Goal: Task Accomplishment & Management: Use online tool/utility

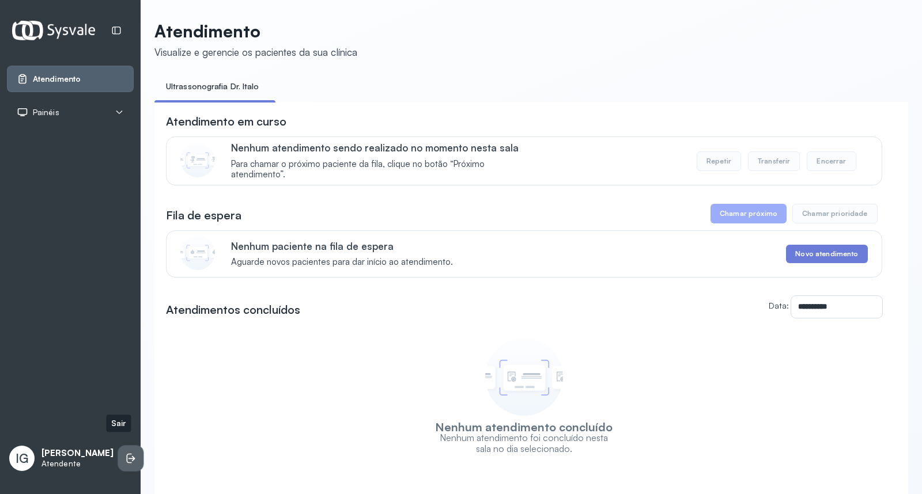
click at [122, 457] on li at bounding box center [130, 458] width 25 height 25
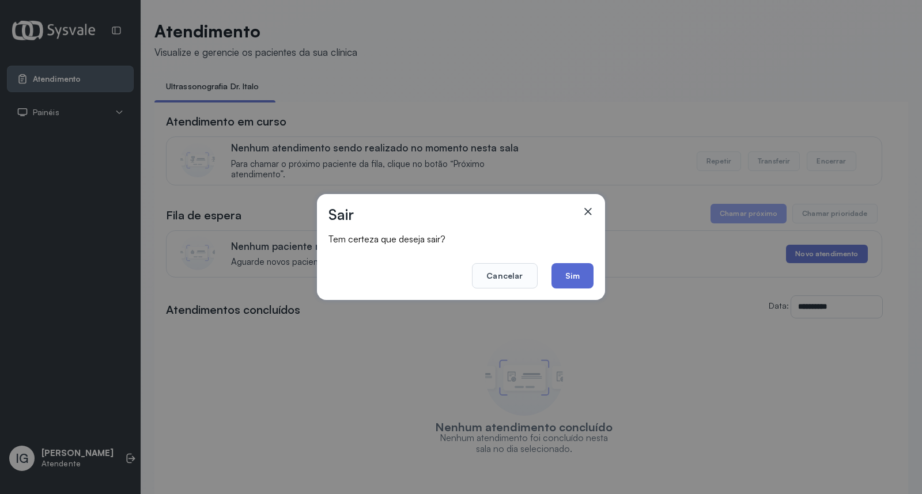
click at [575, 272] on button "Sim" at bounding box center [572, 275] width 42 height 25
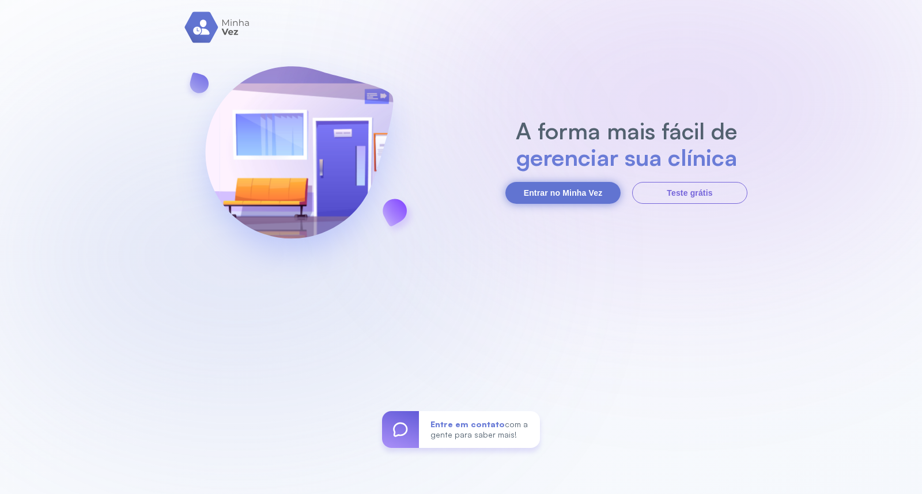
click at [568, 188] on button "Entrar no Minha Vez" at bounding box center [562, 193] width 115 height 22
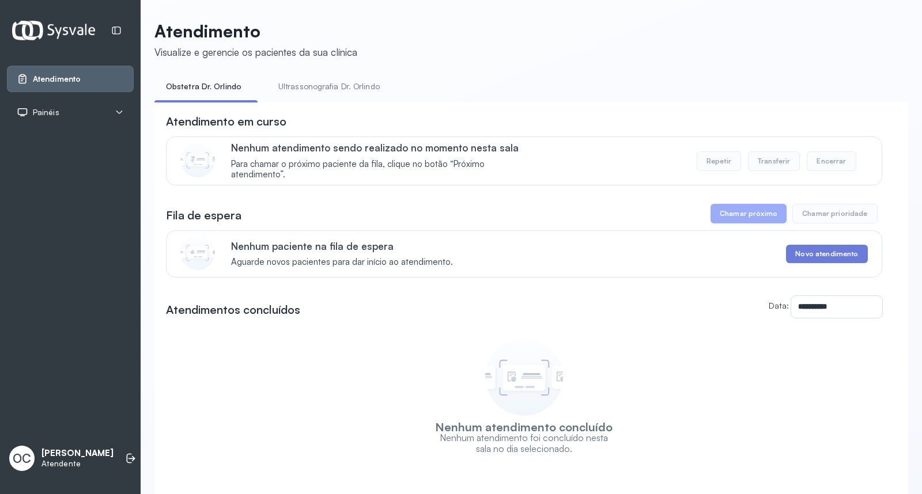
click at [360, 89] on link "Ultrassonografia Dr. Orlindo" at bounding box center [329, 86] width 124 height 19
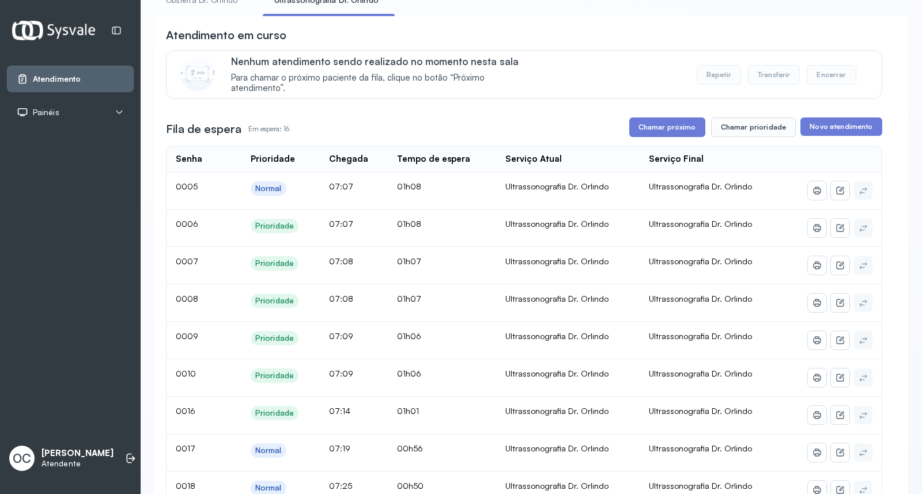
scroll to position [64, 0]
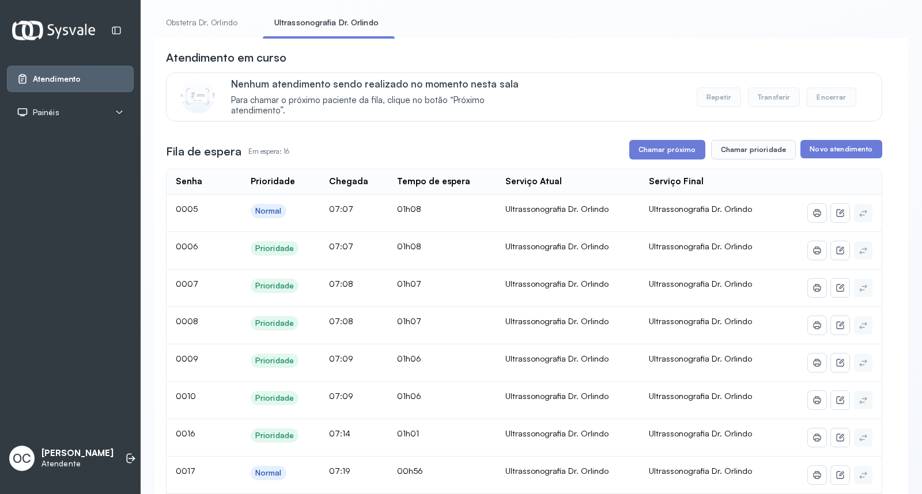
drag, startPoint x: 481, startPoint y: 265, endPoint x: 659, endPoint y: 295, distance: 180.6
click at [628, 290] on table "Senha Prioridade Chegada Tempo de espera Serviço Atual Serviço Final 0005 Norma…" at bounding box center [524, 481] width 716 height 625
click at [629, 29] on ul "Obstetra Dr. Orlindo Ultrassonografia Dr. Orlindo" at bounding box center [530, 26] width 753 height 26
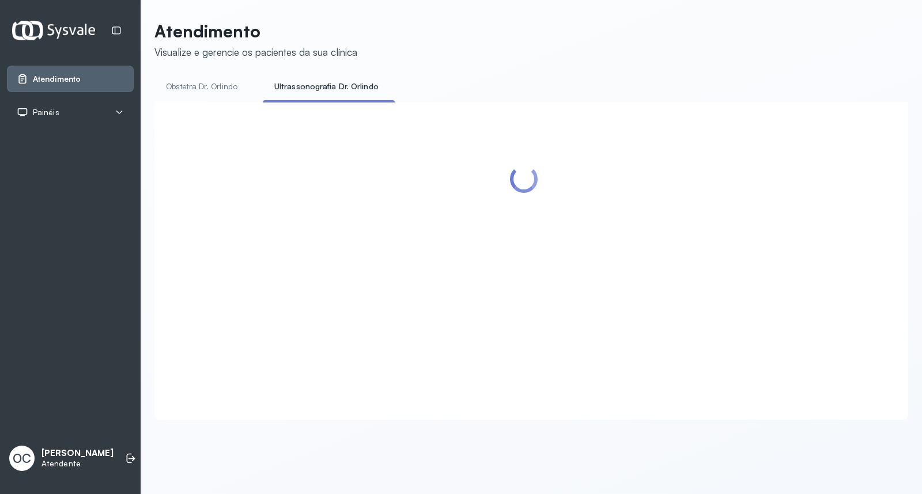
scroll to position [0, 0]
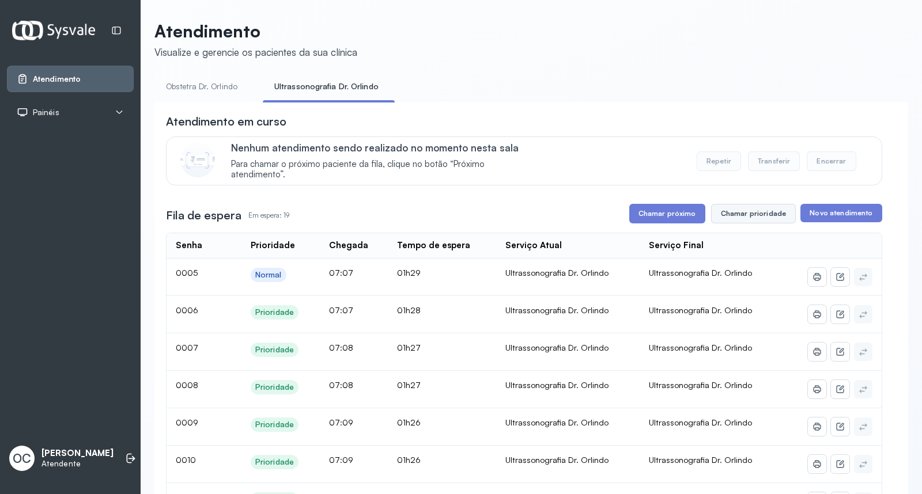
click at [750, 213] on button "Chamar prioridade" at bounding box center [753, 214] width 85 height 20
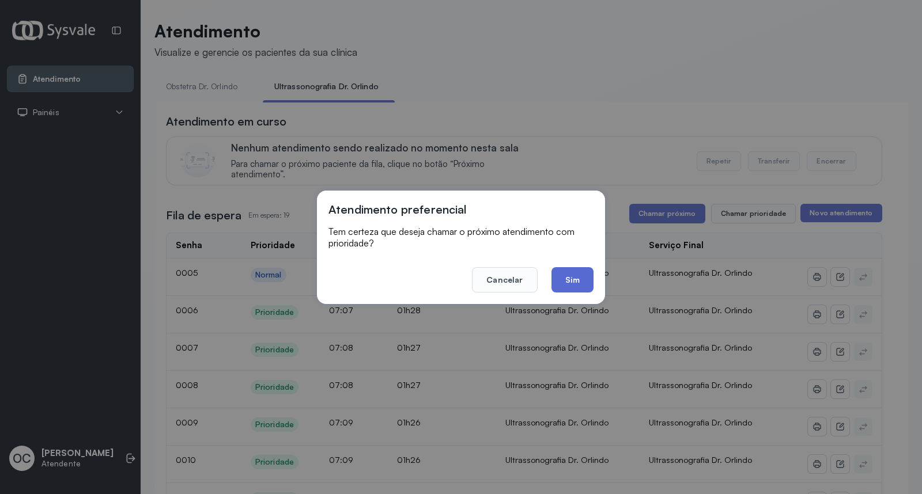
click at [571, 278] on button "Sim" at bounding box center [572, 279] width 42 height 25
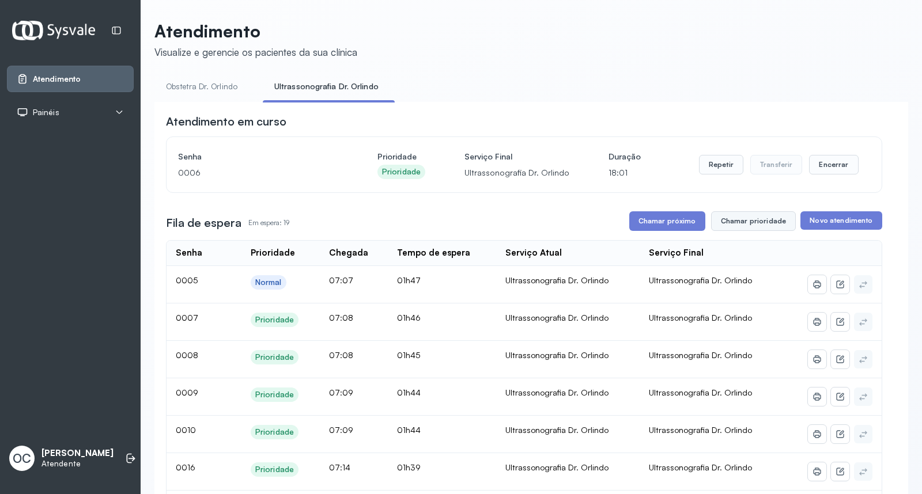
click at [742, 226] on button "Chamar prioridade" at bounding box center [753, 221] width 85 height 20
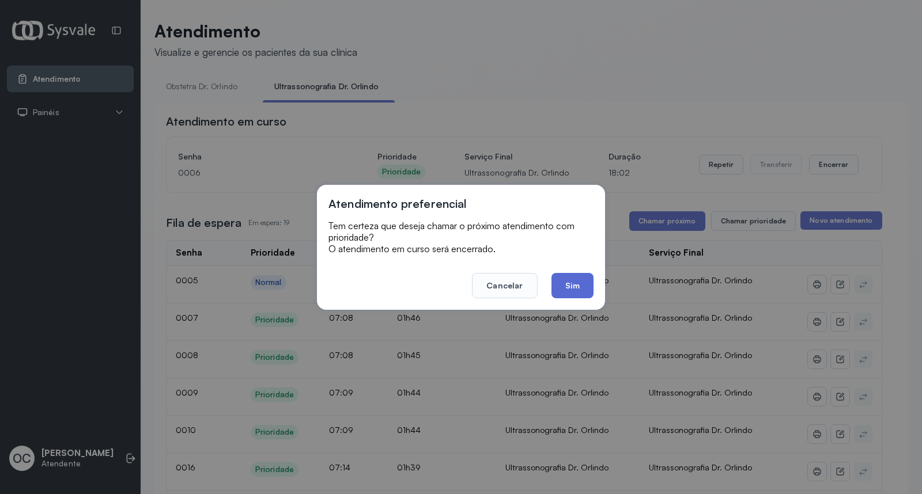
click at [568, 287] on button "Sim" at bounding box center [572, 285] width 42 height 25
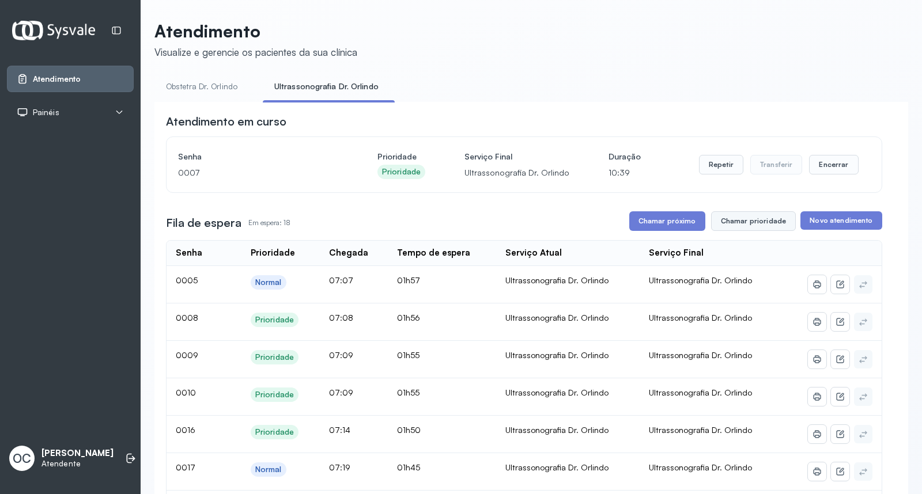
click at [729, 221] on button "Chamar prioridade" at bounding box center [753, 221] width 85 height 20
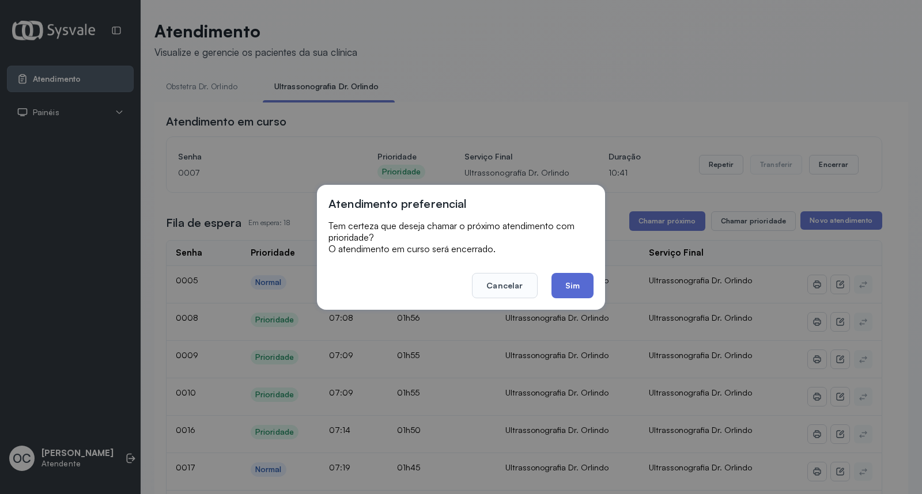
click at [568, 285] on button "Sim" at bounding box center [572, 285] width 42 height 25
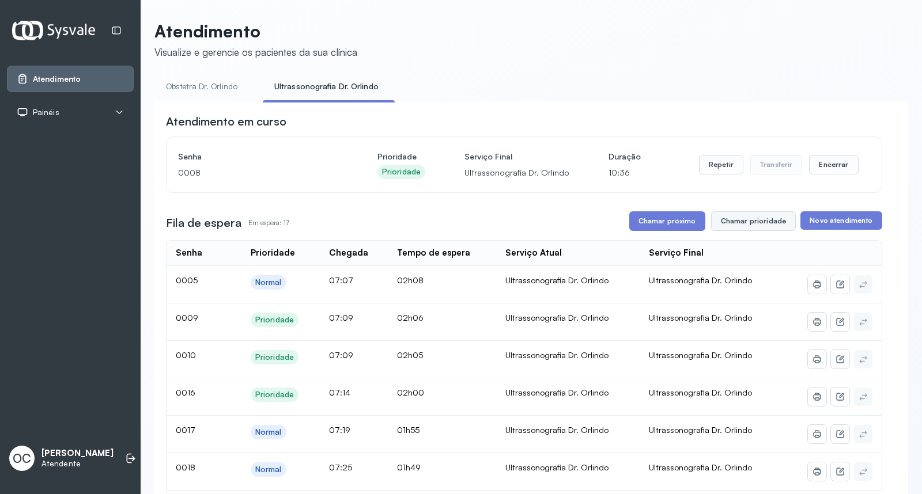
click at [740, 225] on button "Chamar prioridade" at bounding box center [753, 221] width 85 height 20
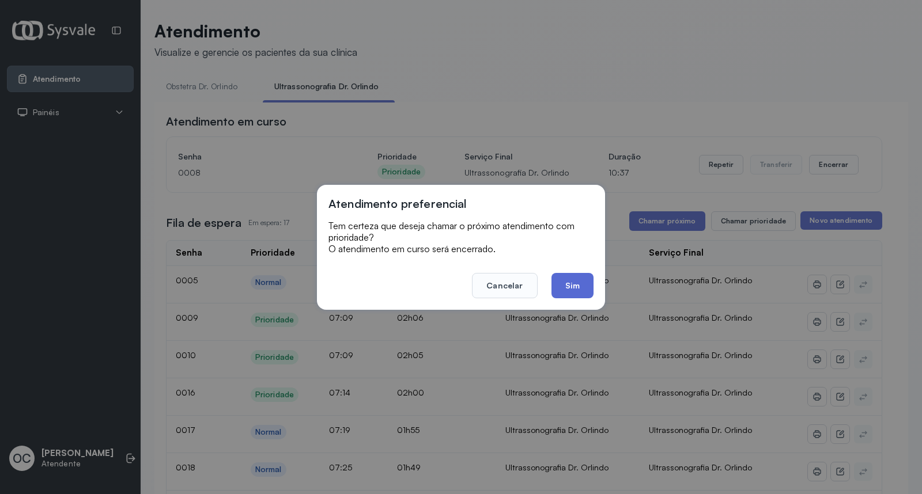
click at [572, 286] on button "Sim" at bounding box center [572, 285] width 42 height 25
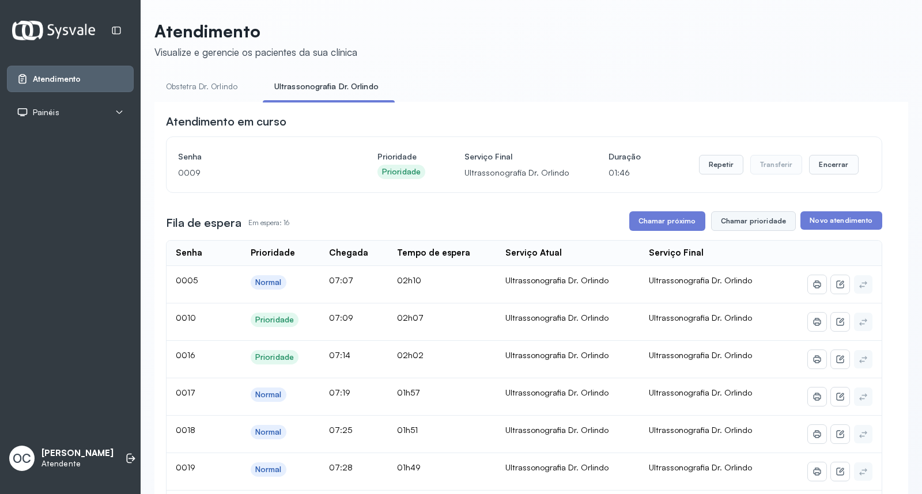
click at [732, 220] on button "Chamar prioridade" at bounding box center [753, 221] width 85 height 20
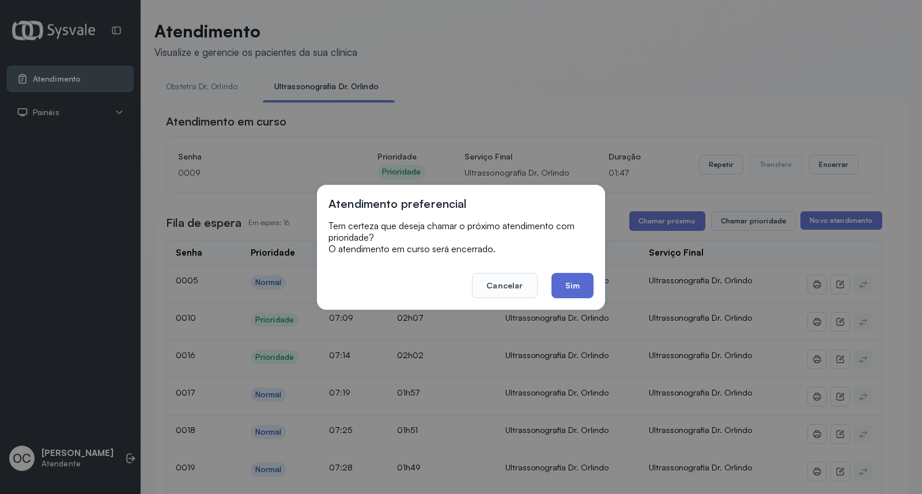
click at [571, 290] on button "Sim" at bounding box center [572, 285] width 42 height 25
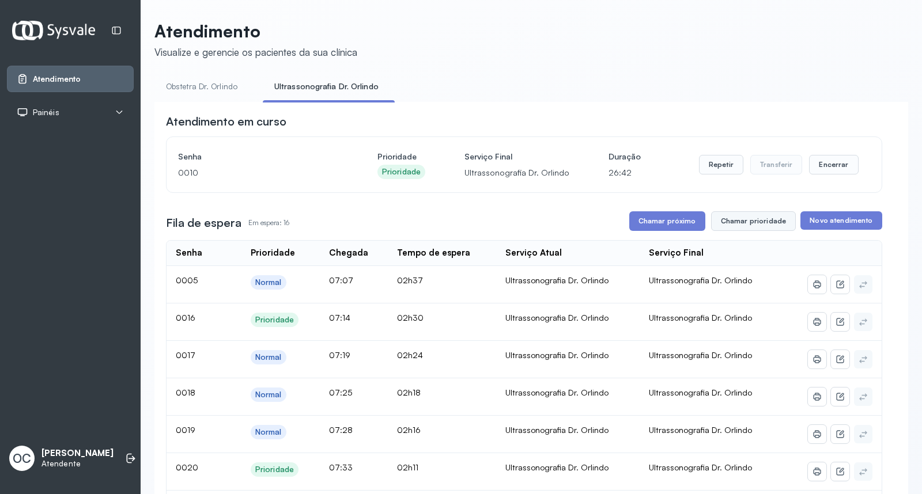
click at [764, 225] on button "Chamar prioridade" at bounding box center [753, 221] width 85 height 20
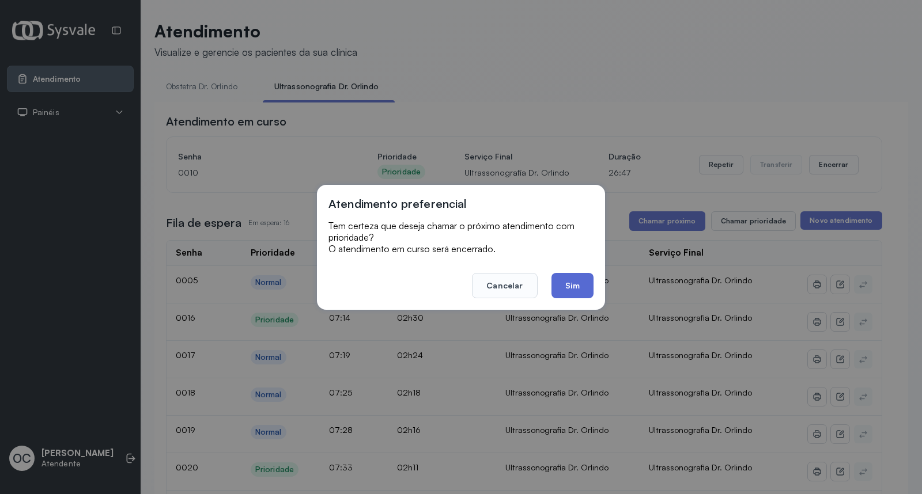
click at [569, 287] on button "Sim" at bounding box center [572, 285] width 42 height 25
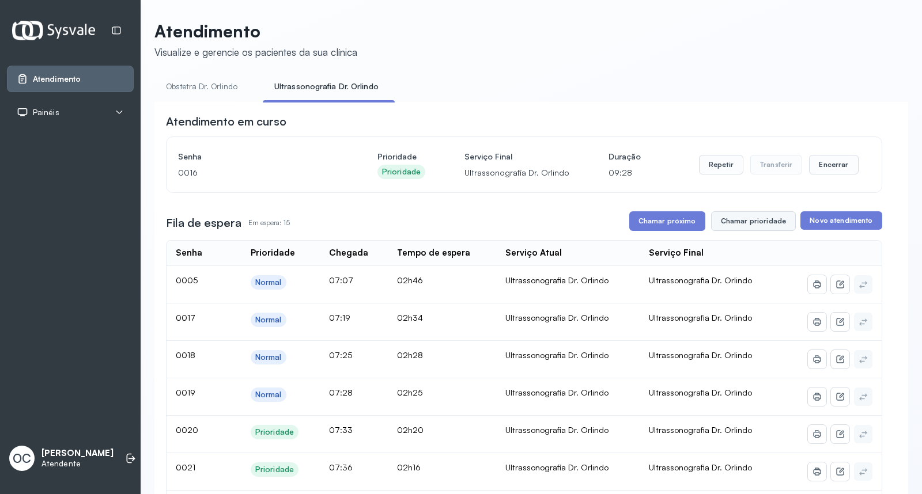
click at [745, 220] on button "Chamar prioridade" at bounding box center [753, 221] width 85 height 20
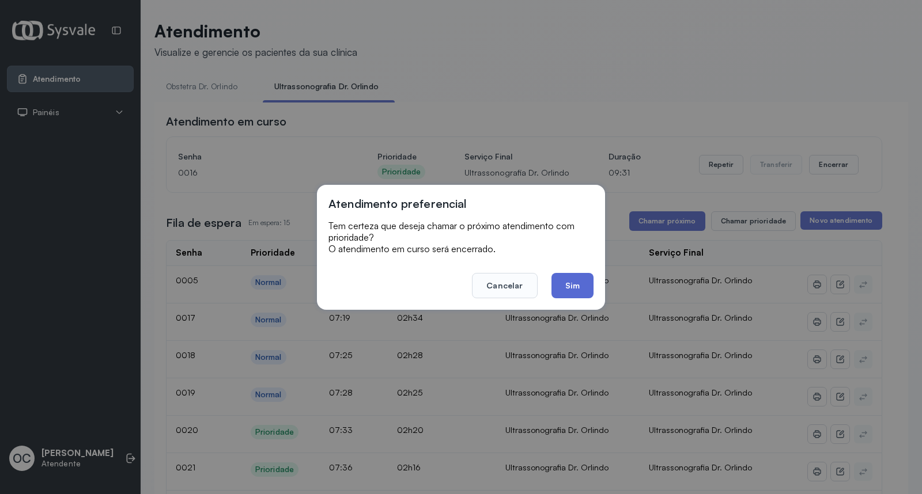
click at [583, 285] on button "Sim" at bounding box center [572, 285] width 42 height 25
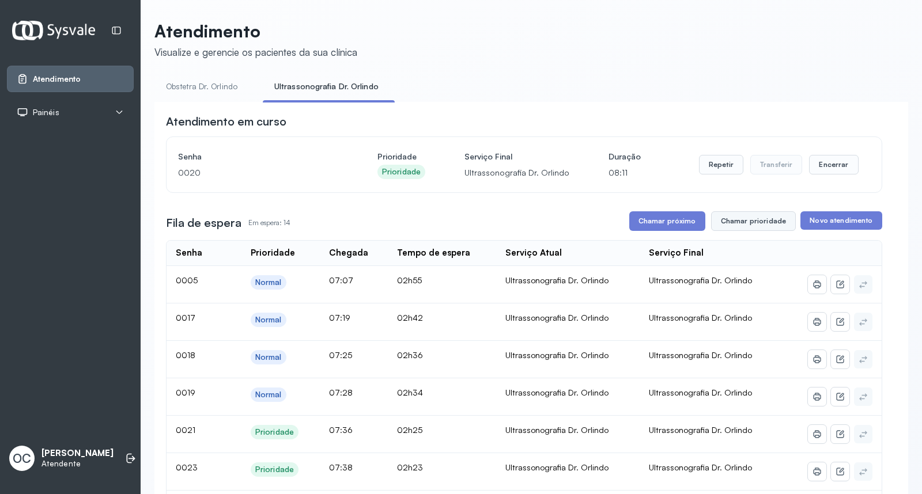
click at [764, 217] on button "Chamar prioridade" at bounding box center [753, 221] width 85 height 20
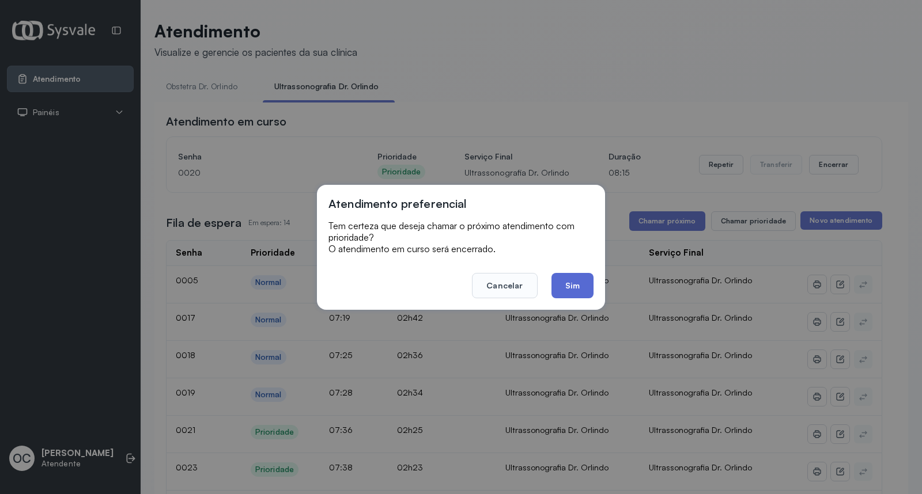
click at [568, 289] on button "Sim" at bounding box center [572, 285] width 42 height 25
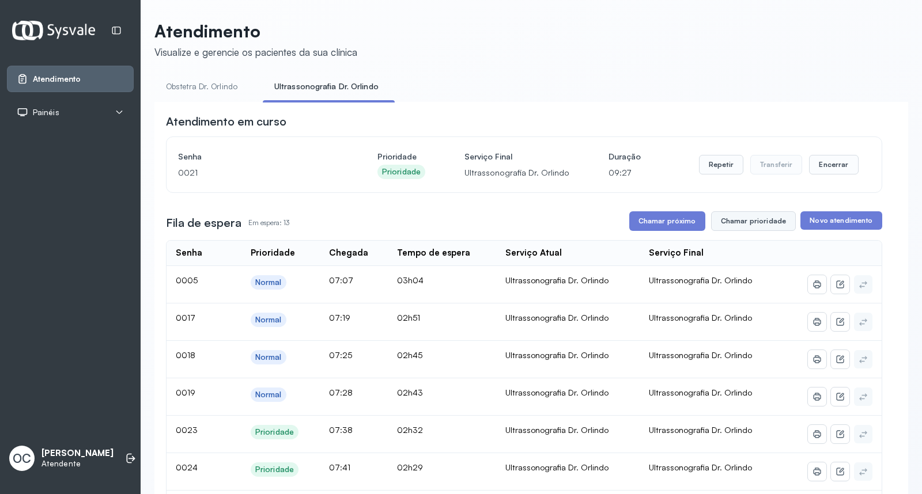
click at [726, 219] on button "Chamar prioridade" at bounding box center [753, 221] width 85 height 20
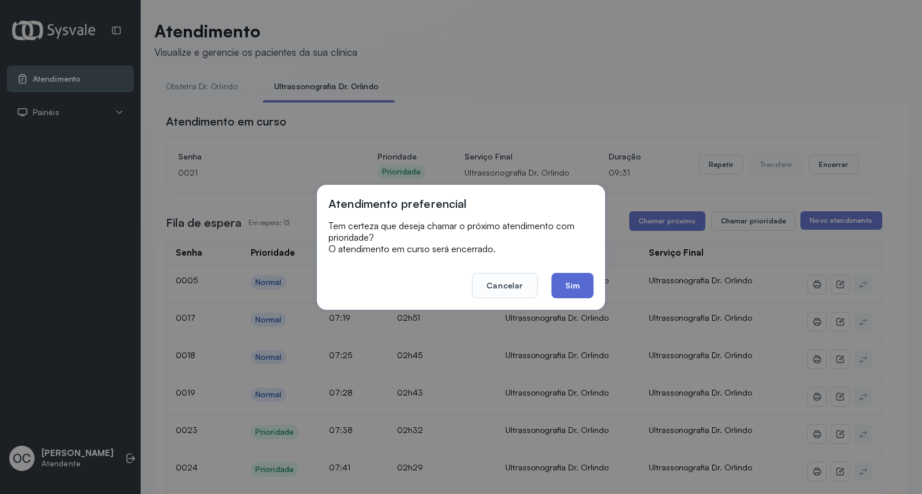
click at [579, 287] on button "Sim" at bounding box center [572, 285] width 42 height 25
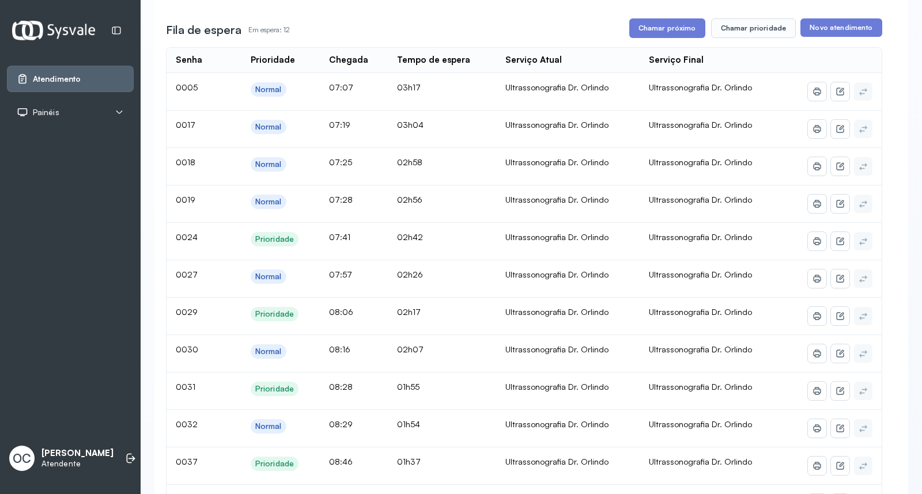
scroll to position [64, 0]
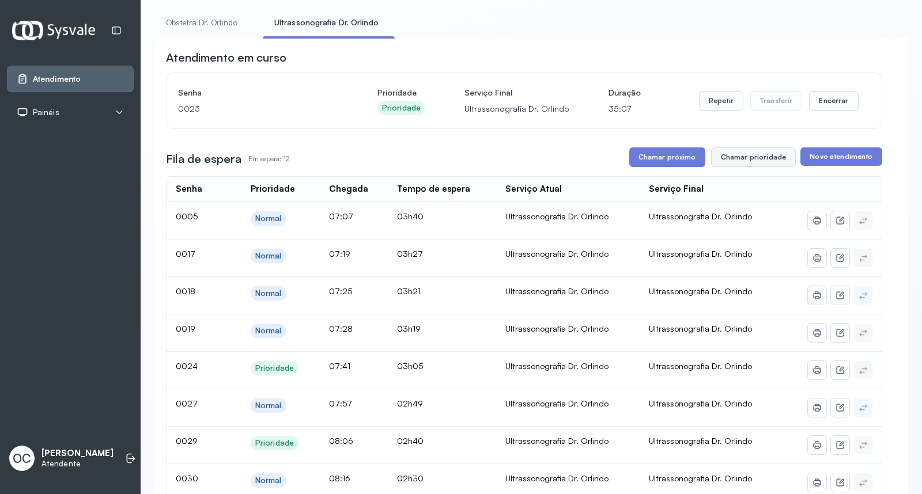
click at [757, 161] on button "Chamar prioridade" at bounding box center [753, 157] width 85 height 20
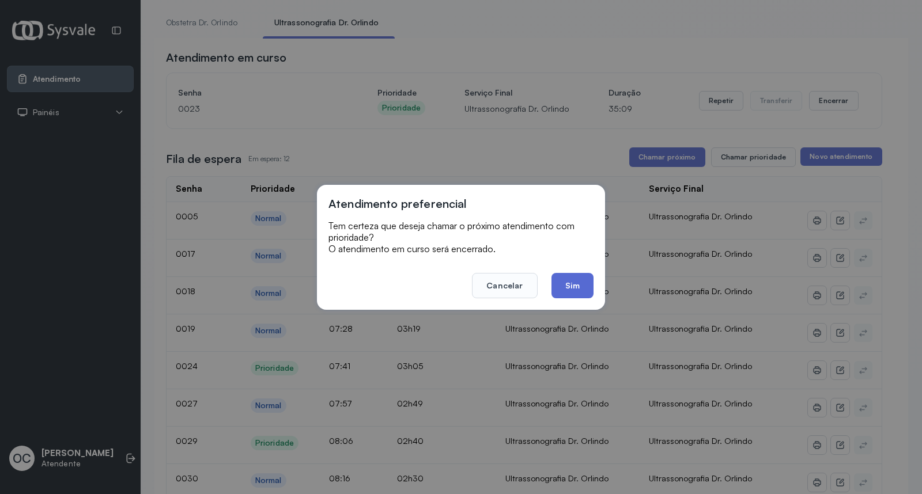
click at [570, 285] on button "Sim" at bounding box center [572, 285] width 42 height 25
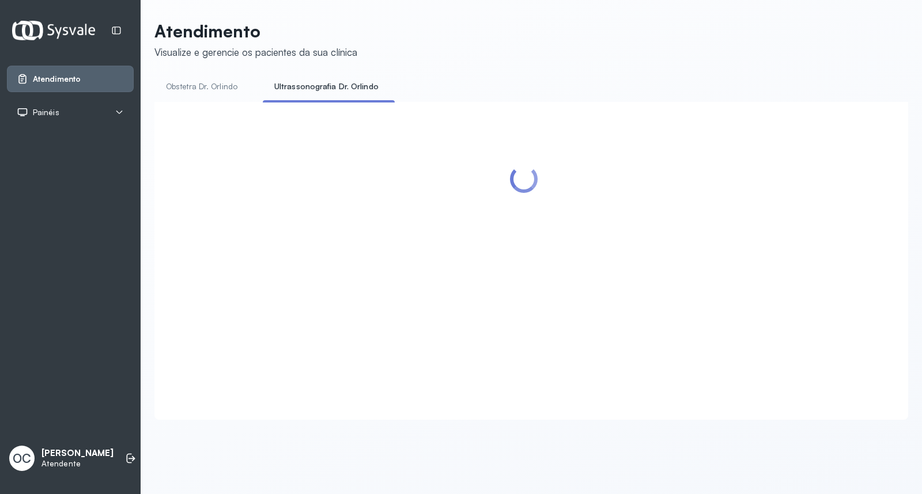
scroll to position [0, 0]
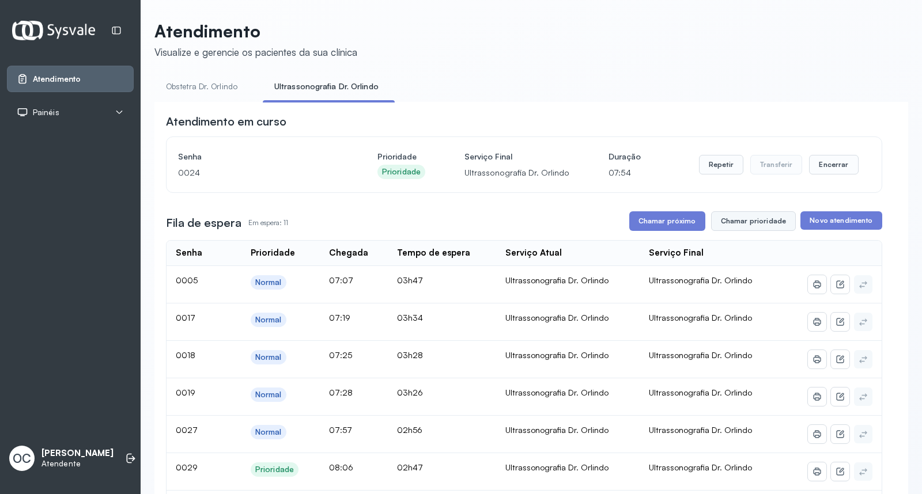
click at [736, 227] on button "Chamar prioridade" at bounding box center [753, 221] width 85 height 20
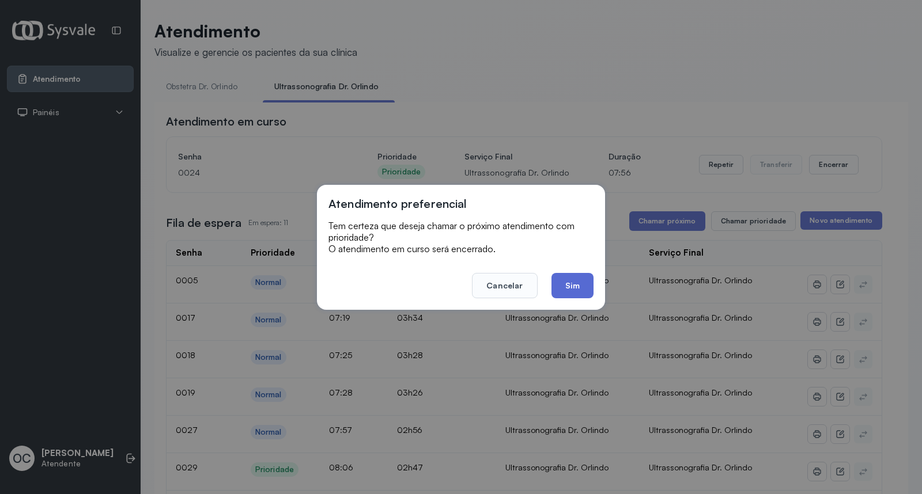
click at [575, 287] on button "Sim" at bounding box center [572, 285] width 42 height 25
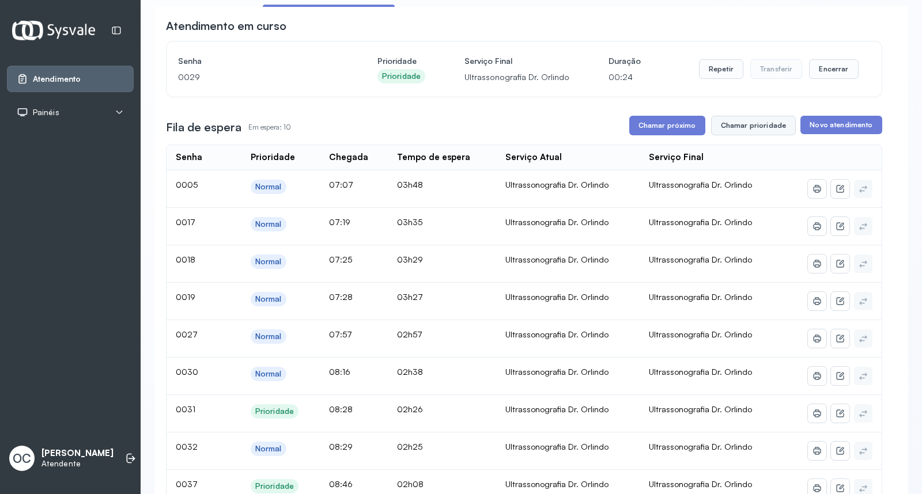
scroll to position [128, 0]
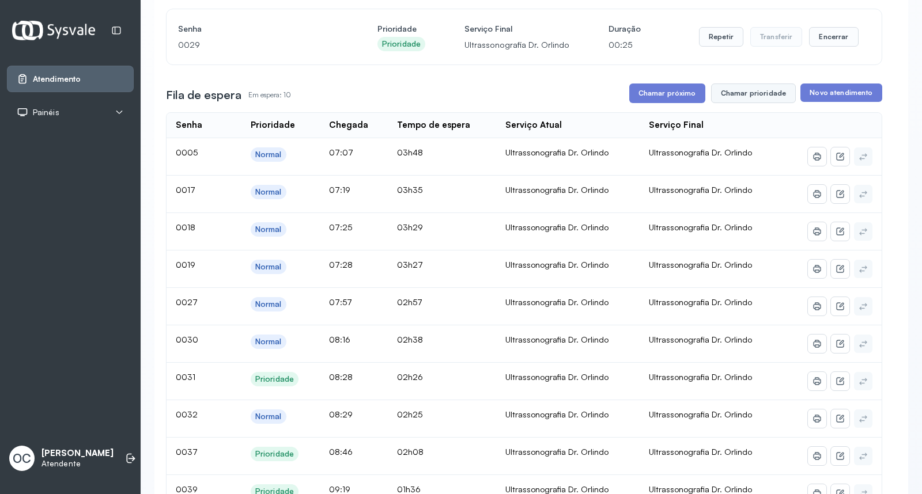
click at [734, 99] on button "Chamar prioridade" at bounding box center [753, 94] width 85 height 20
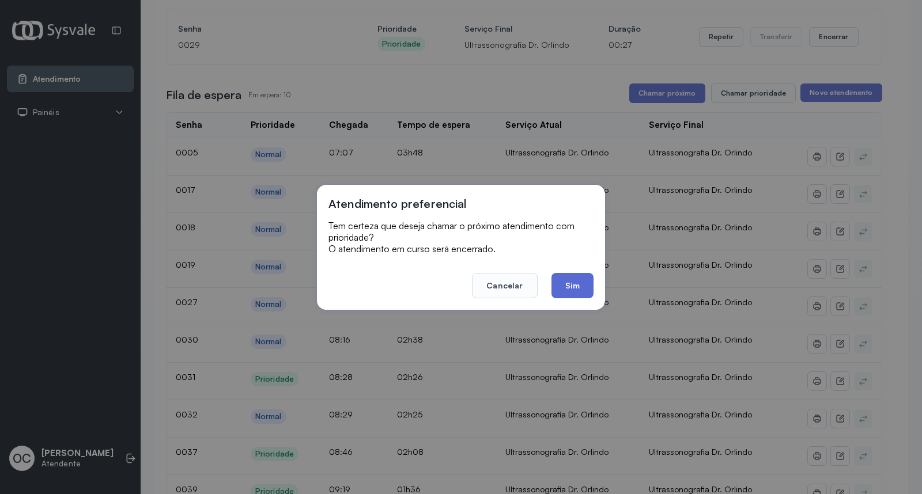
click at [585, 291] on button "Sim" at bounding box center [572, 285] width 42 height 25
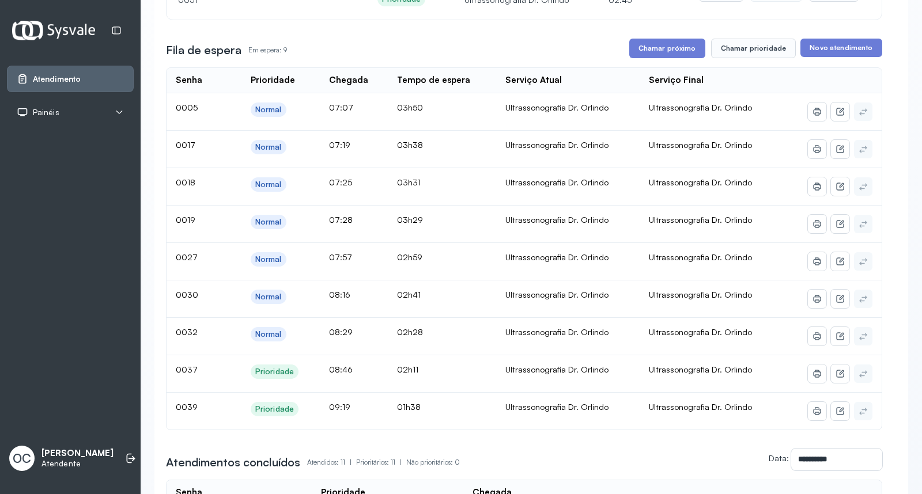
scroll to position [192, 0]
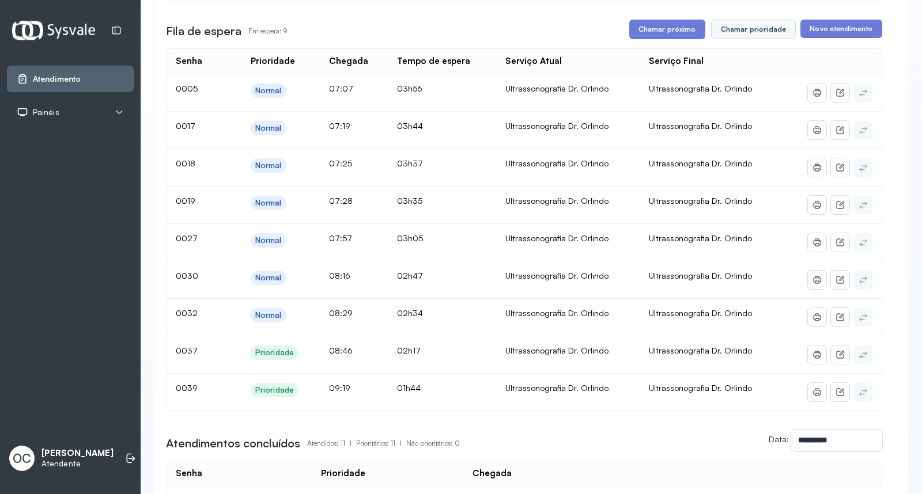
click at [742, 29] on button "Chamar prioridade" at bounding box center [753, 30] width 85 height 20
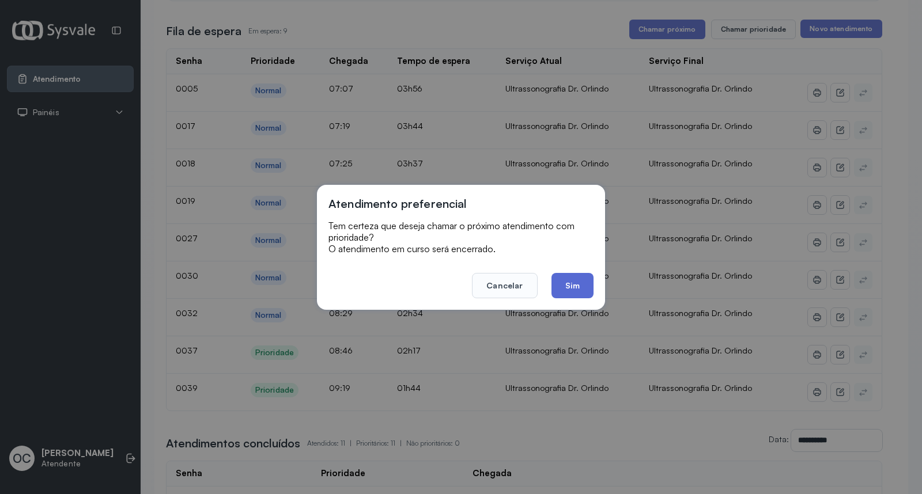
click at [581, 283] on button "Sim" at bounding box center [572, 285] width 42 height 25
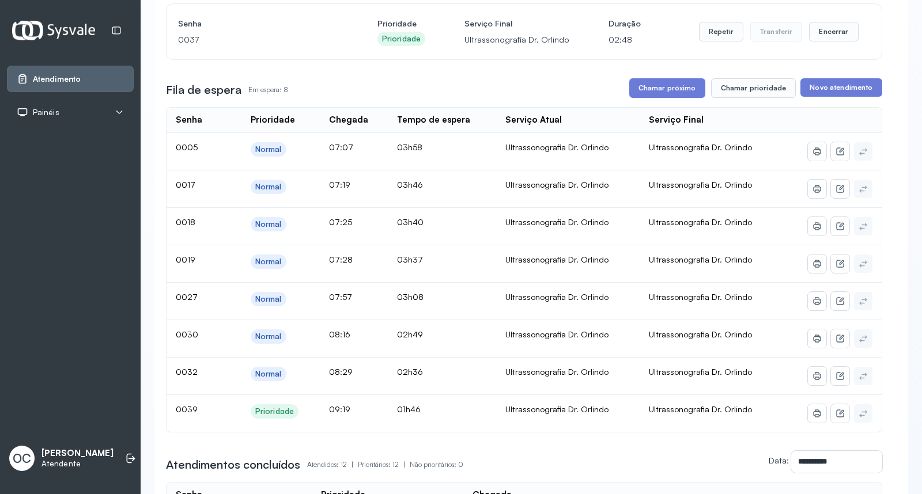
scroll to position [128, 0]
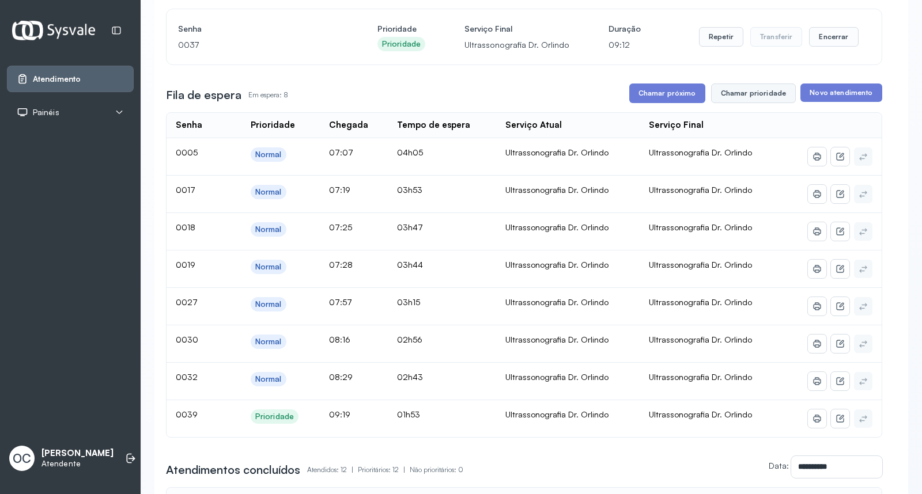
click at [737, 96] on button "Chamar prioridade" at bounding box center [753, 94] width 85 height 20
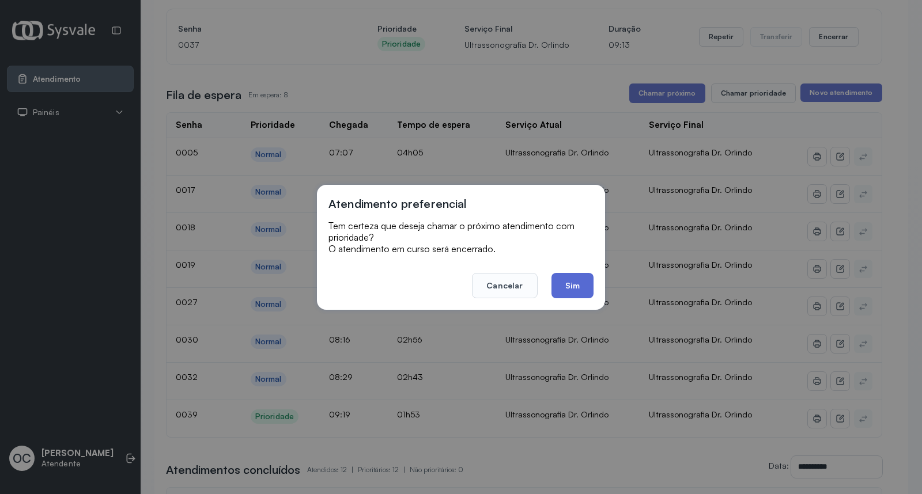
click at [579, 285] on button "Sim" at bounding box center [572, 285] width 42 height 25
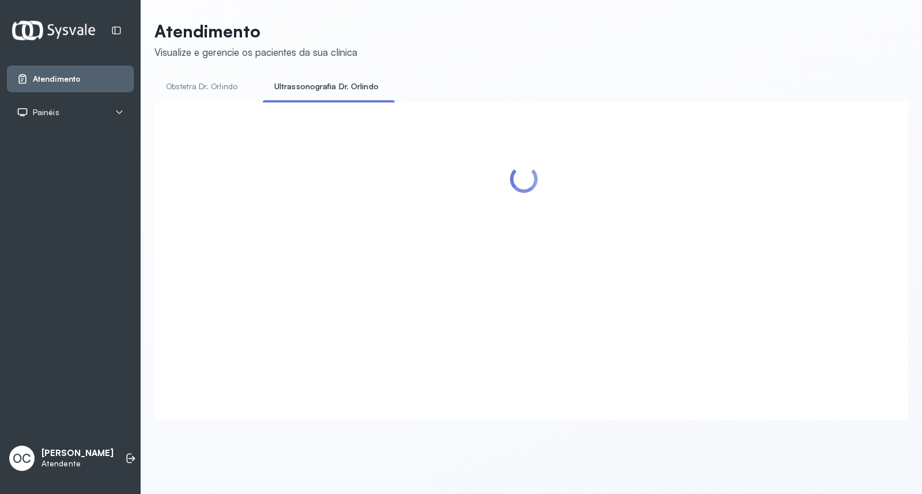
scroll to position [0, 0]
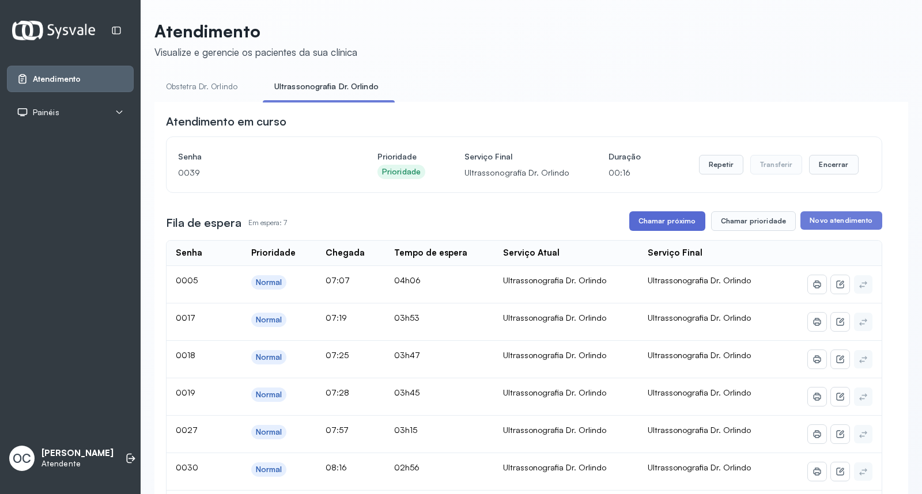
click at [674, 225] on button "Chamar próximo" at bounding box center [667, 221] width 76 height 20
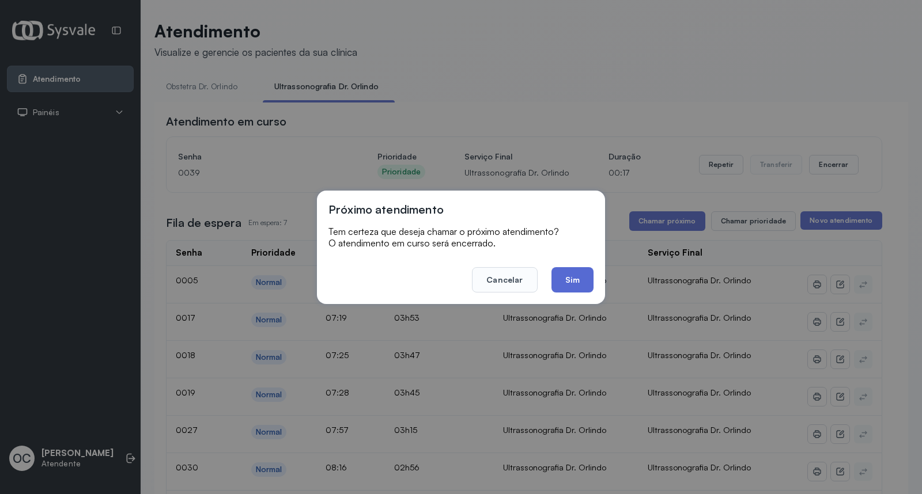
click at [572, 282] on button "Sim" at bounding box center [572, 279] width 42 height 25
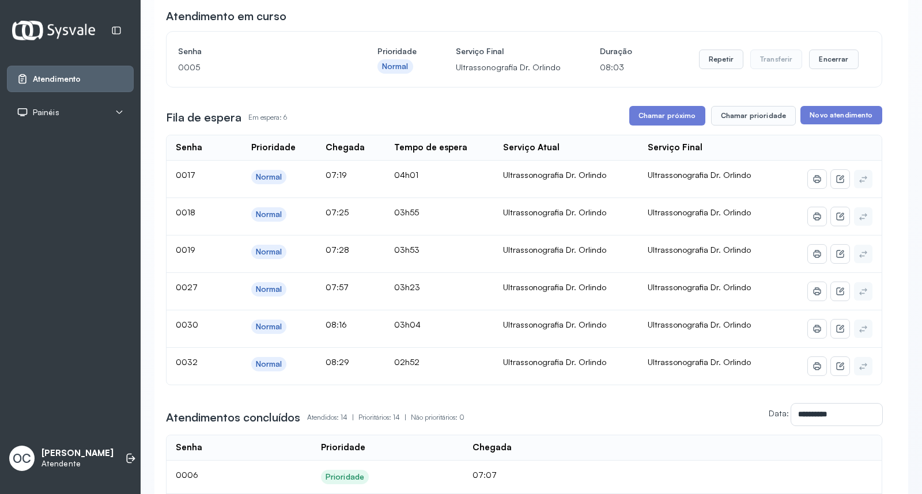
scroll to position [128, 0]
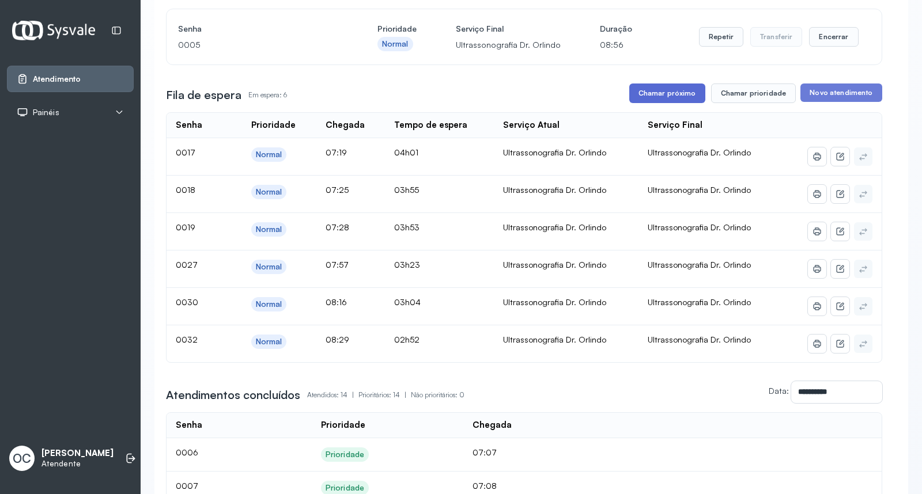
click at [664, 93] on button "Chamar próximo" at bounding box center [667, 94] width 76 height 20
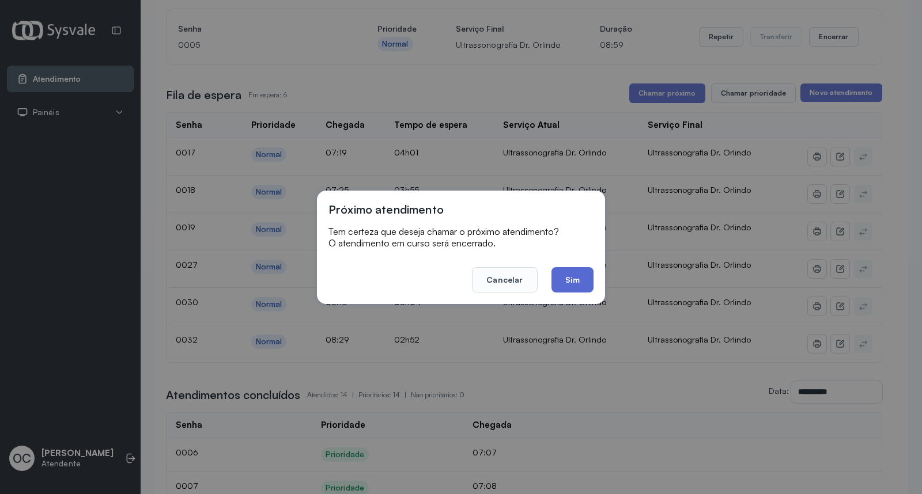
click at [566, 273] on button "Sim" at bounding box center [572, 279] width 42 height 25
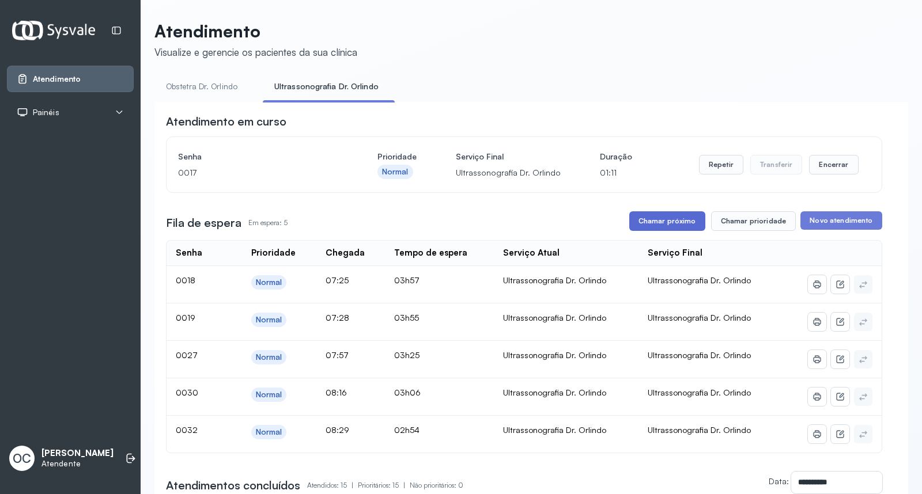
click at [669, 226] on button "Chamar próximo" at bounding box center [667, 221] width 76 height 20
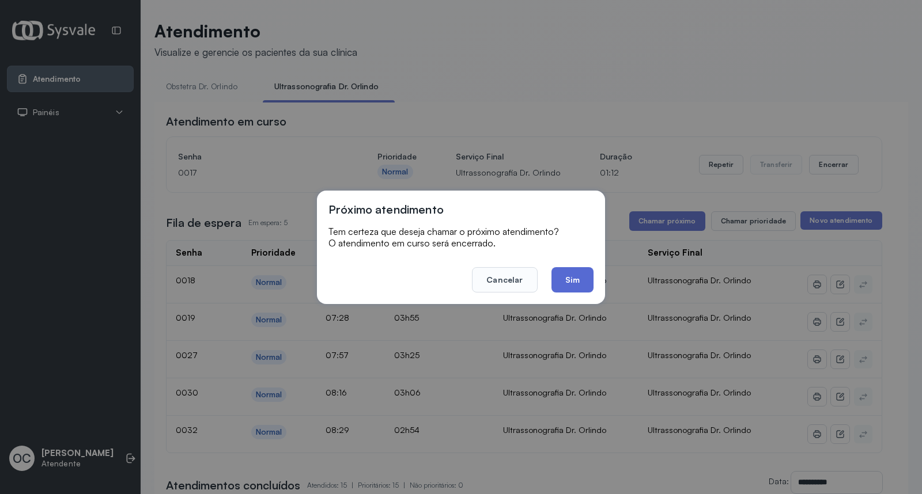
click at [588, 280] on button "Sim" at bounding box center [572, 279] width 42 height 25
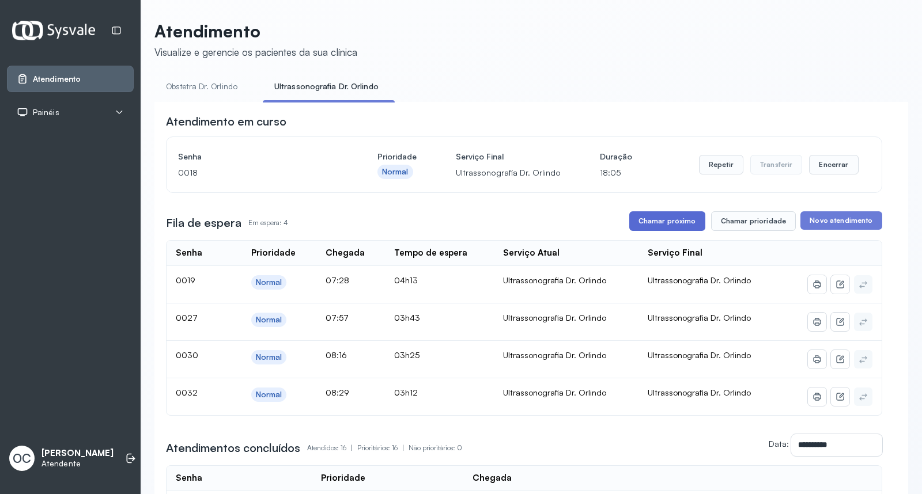
click at [681, 225] on button "Chamar próximo" at bounding box center [667, 221] width 76 height 20
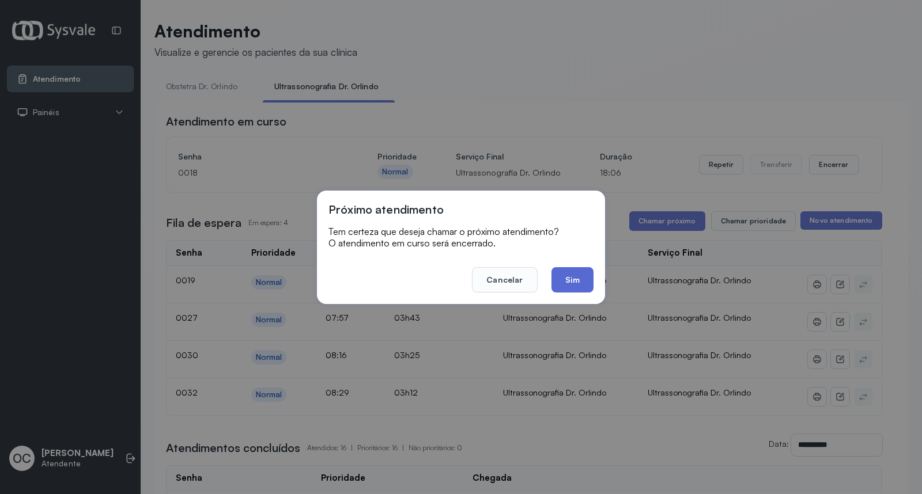
click at [577, 278] on button "Sim" at bounding box center [572, 279] width 42 height 25
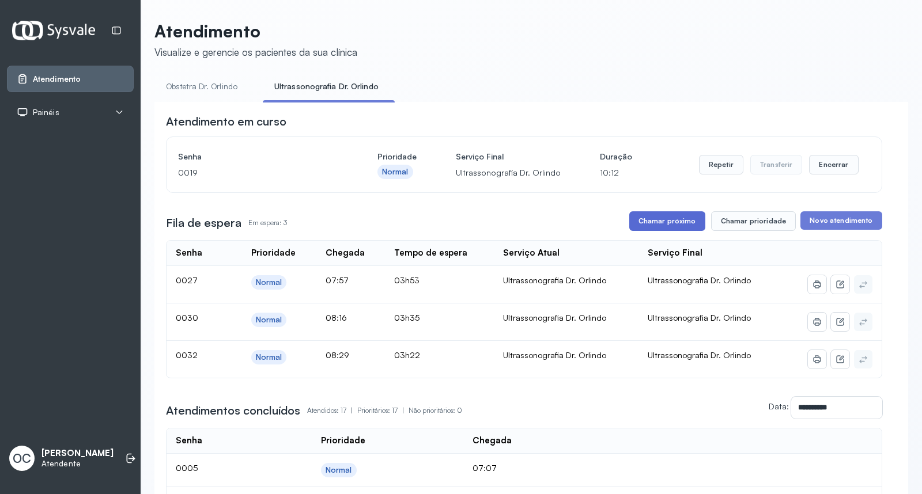
click at [654, 221] on button "Chamar próximo" at bounding box center [667, 221] width 76 height 20
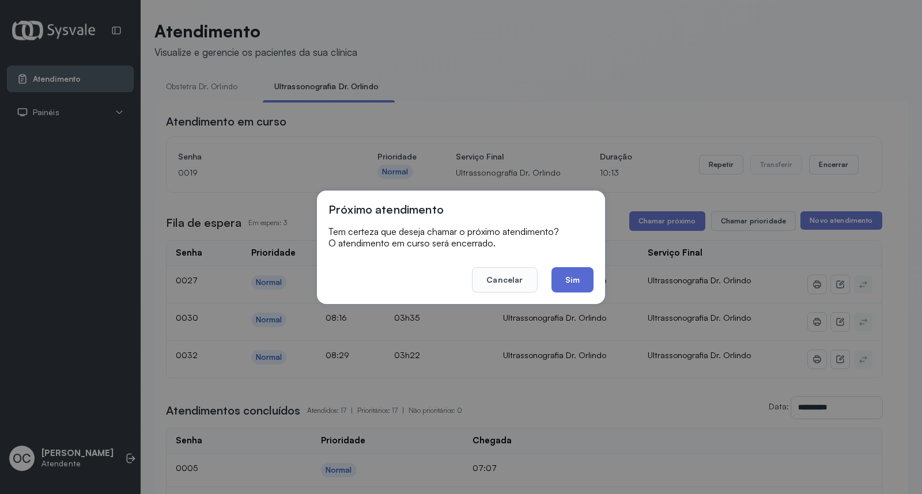
click at [576, 276] on button "Sim" at bounding box center [572, 279] width 42 height 25
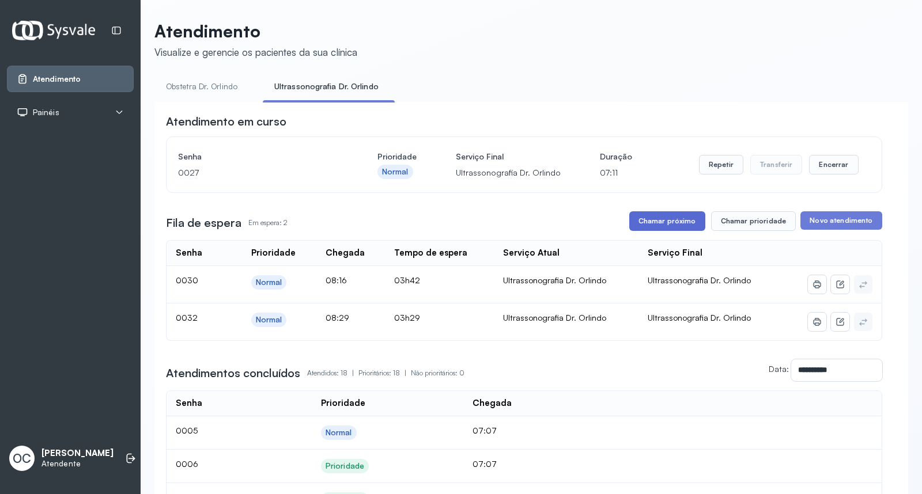
click at [654, 223] on button "Chamar próximo" at bounding box center [667, 221] width 76 height 20
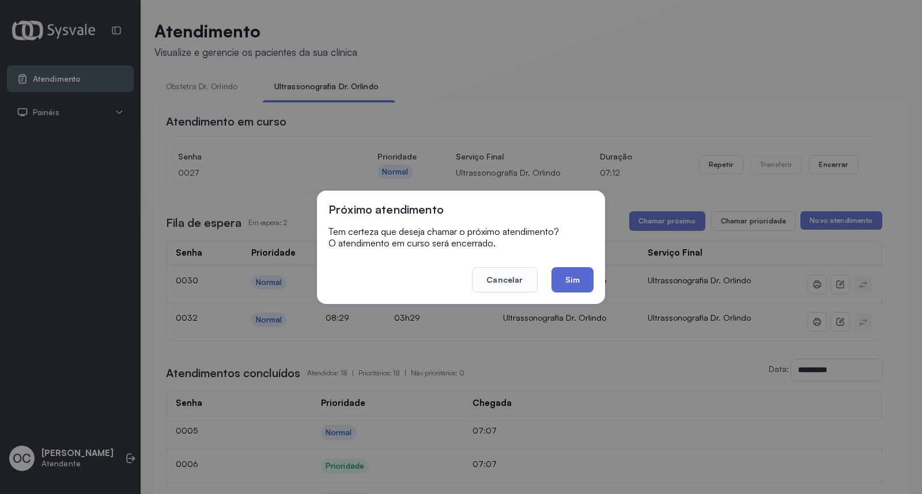
click at [562, 278] on button "Sim" at bounding box center [572, 279] width 42 height 25
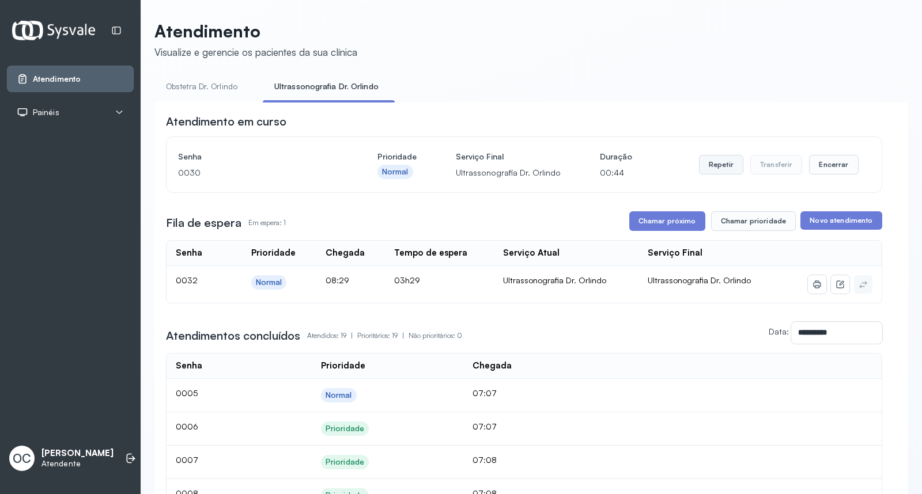
click at [716, 169] on button "Repetir" at bounding box center [721, 165] width 44 height 20
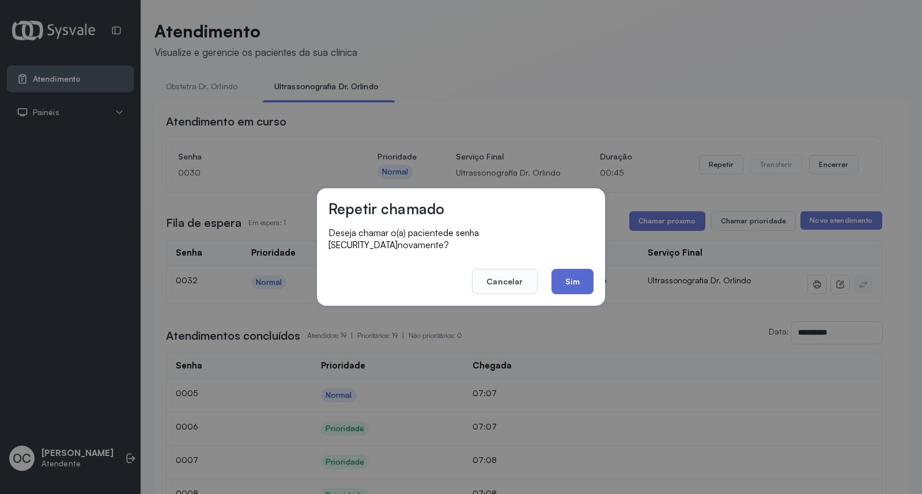
click at [575, 274] on button "Sim" at bounding box center [572, 281] width 42 height 25
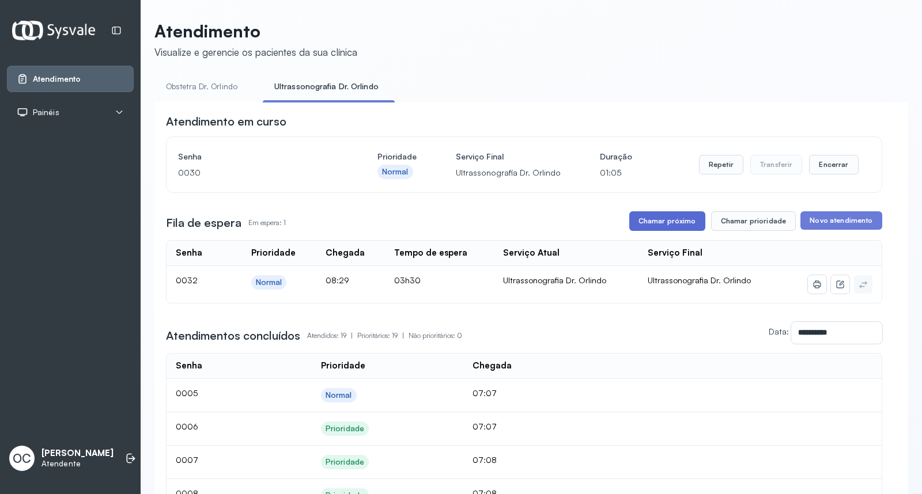
click at [665, 223] on button "Chamar próximo" at bounding box center [667, 221] width 76 height 20
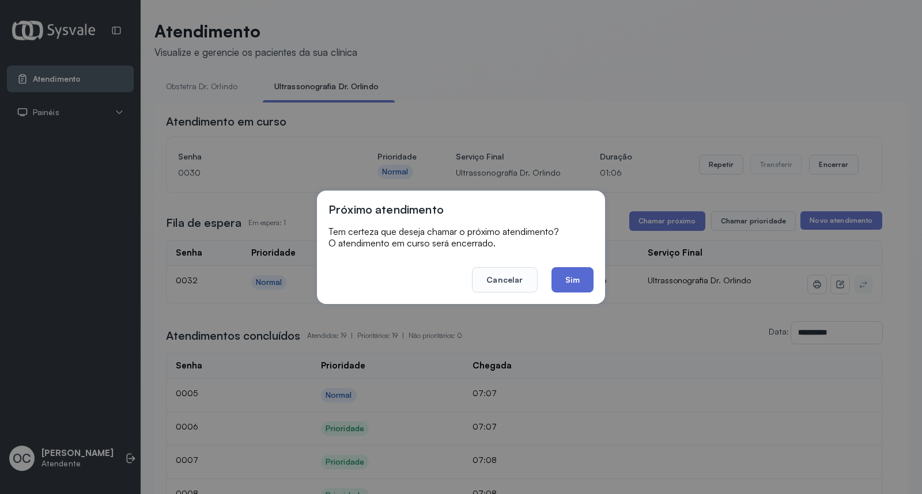
click at [574, 272] on button "Sim" at bounding box center [572, 279] width 42 height 25
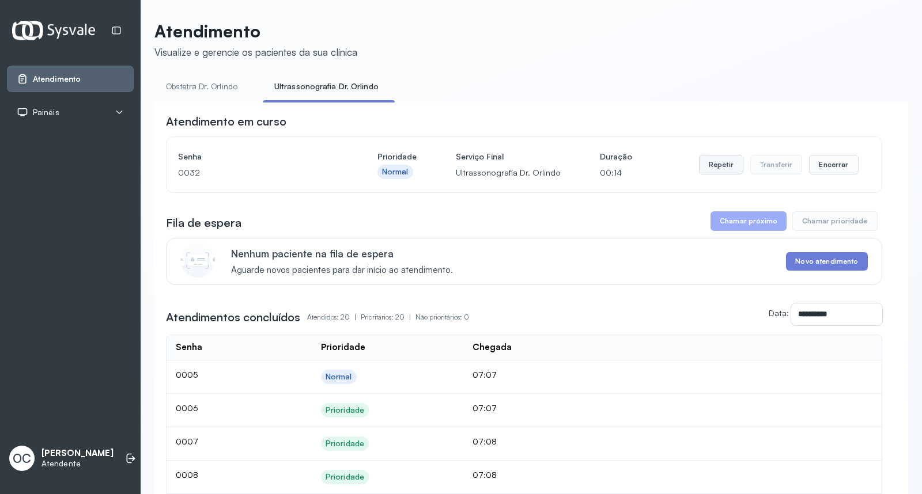
click at [712, 163] on button "Repetir" at bounding box center [721, 165] width 44 height 20
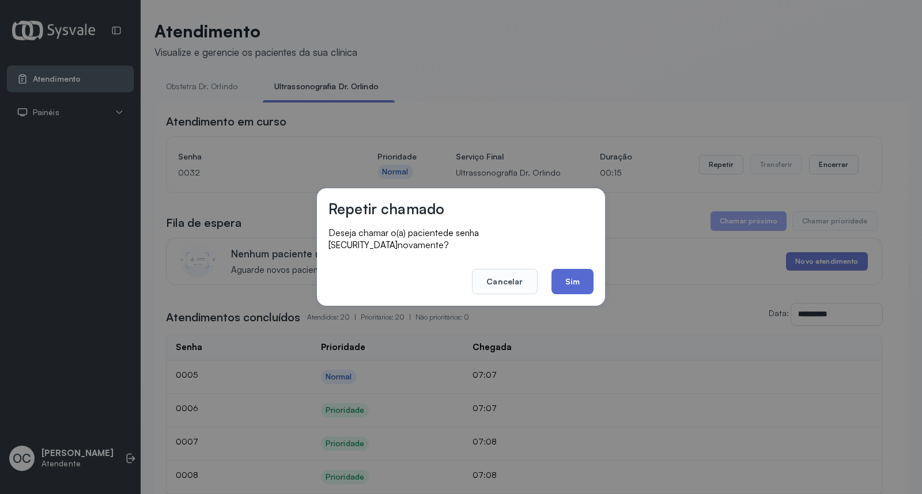
click at [562, 276] on button "Sim" at bounding box center [572, 281] width 42 height 25
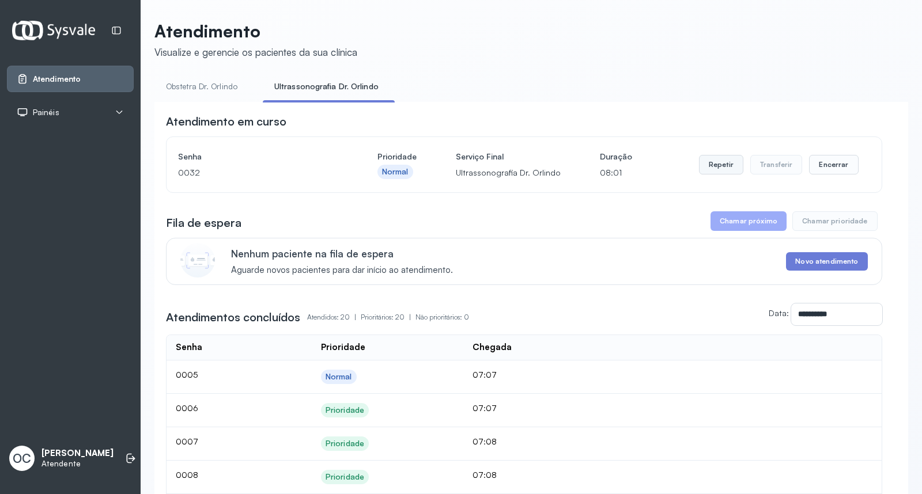
click at [728, 164] on button "Repetir" at bounding box center [721, 165] width 44 height 20
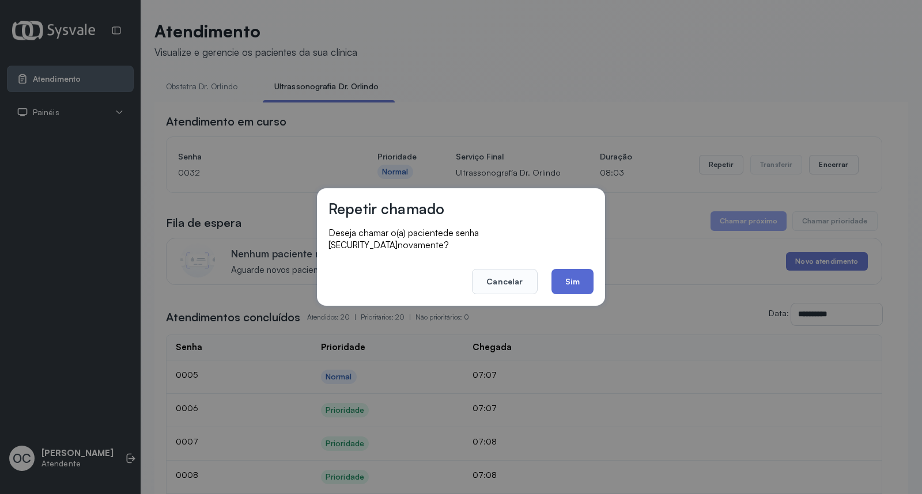
click at [566, 274] on button "Sim" at bounding box center [572, 281] width 42 height 25
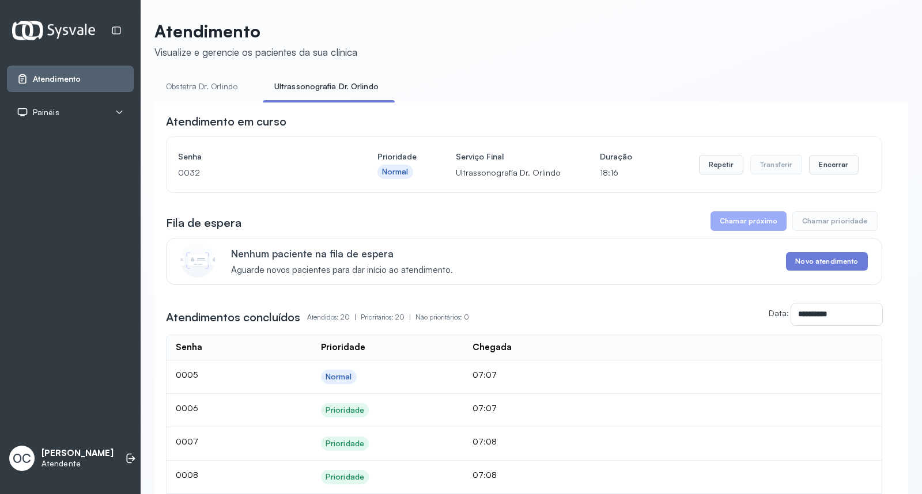
click at [207, 85] on link "Obstetra Dr. Orlindo" at bounding box center [201, 86] width 94 height 19
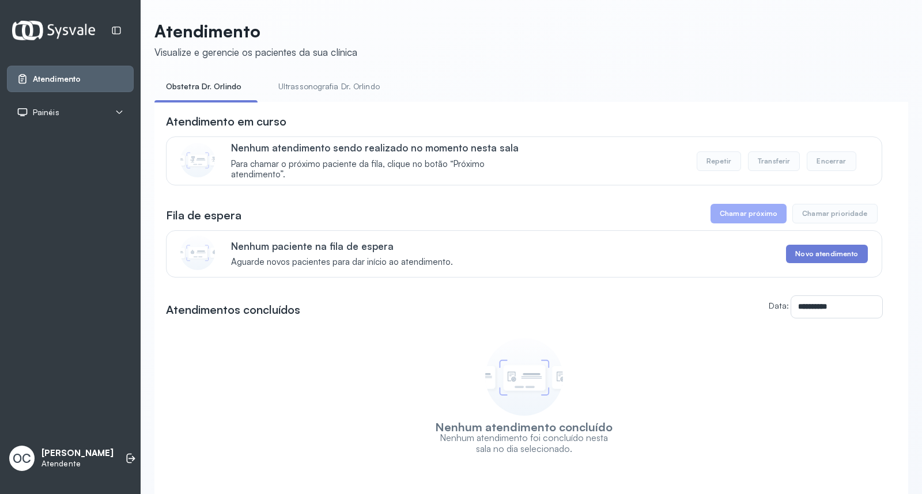
click at [317, 88] on link "Ultrassonografia Dr. Orlindo" at bounding box center [329, 86] width 124 height 19
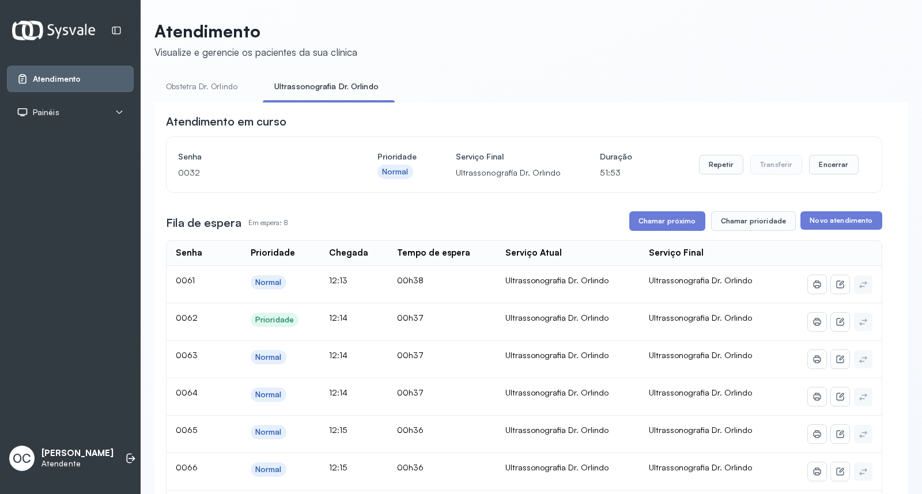
click at [502, 47] on header "Atendimento Visualize e gerencie os pacientes da sua clínica" at bounding box center [530, 40] width 753 height 38
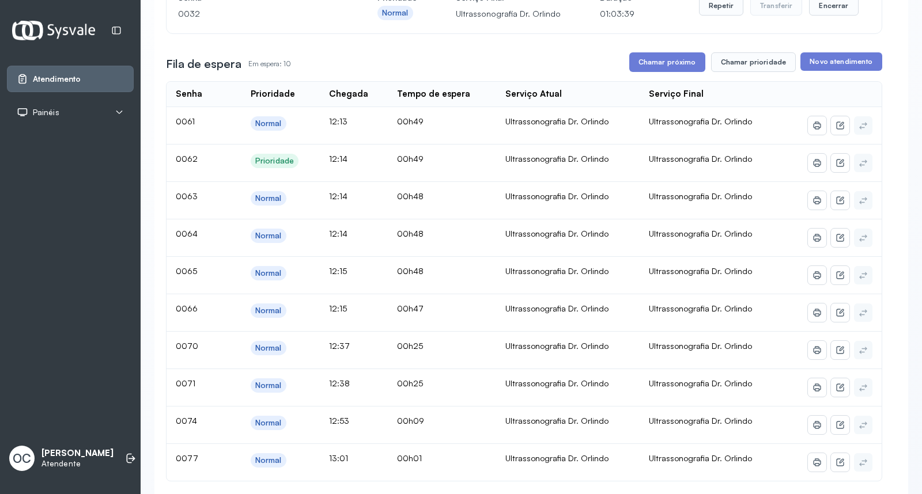
scroll to position [81, 0]
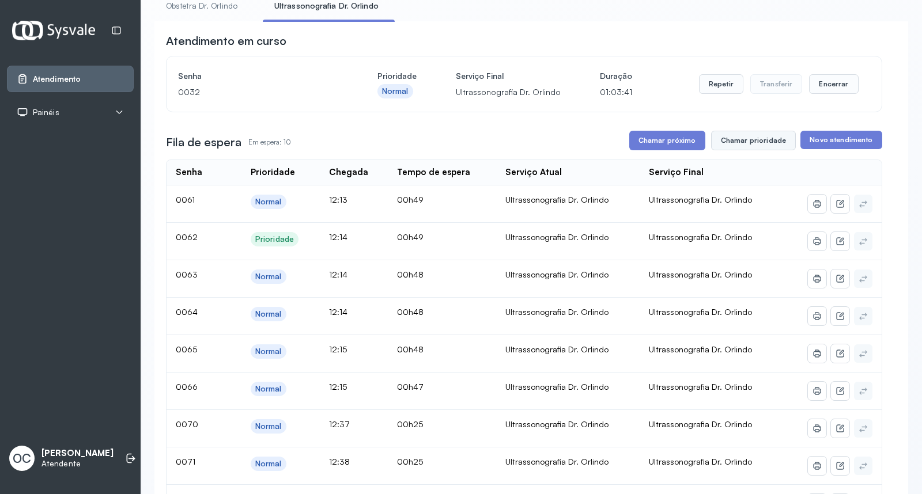
click at [749, 144] on button "Chamar prioridade" at bounding box center [753, 141] width 85 height 20
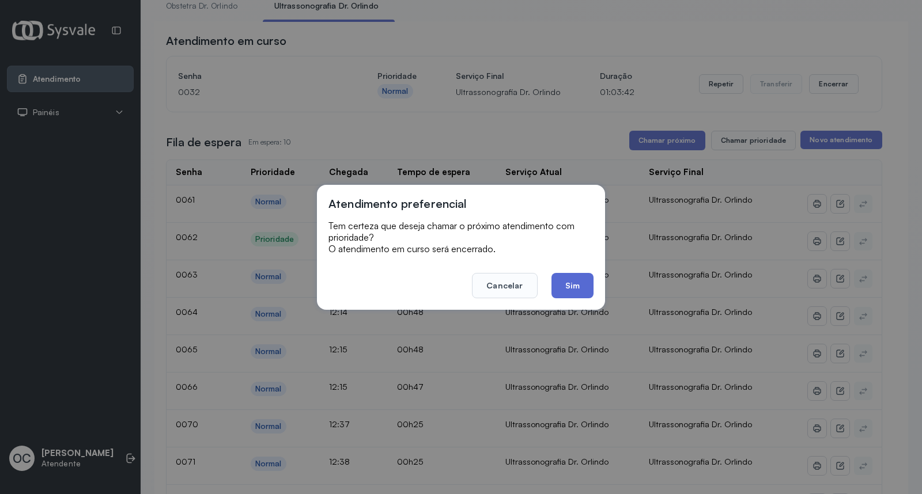
click at [572, 285] on button "Sim" at bounding box center [572, 285] width 42 height 25
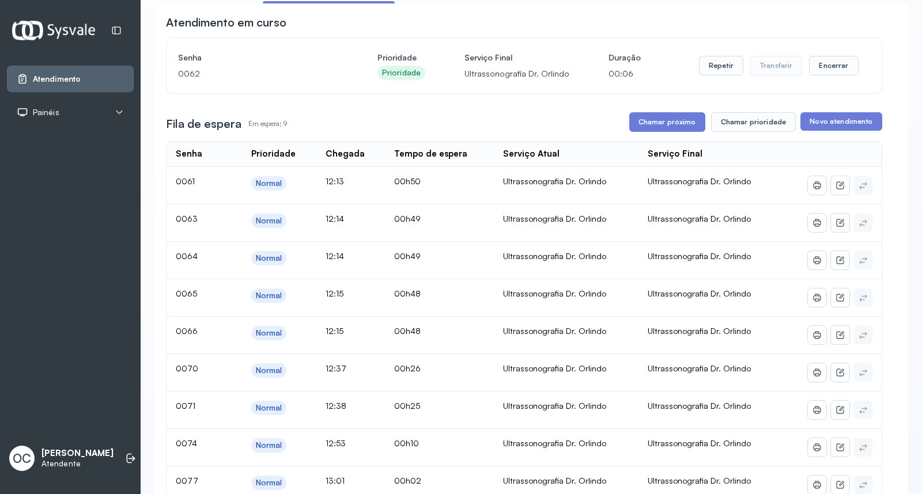
scroll to position [128, 0]
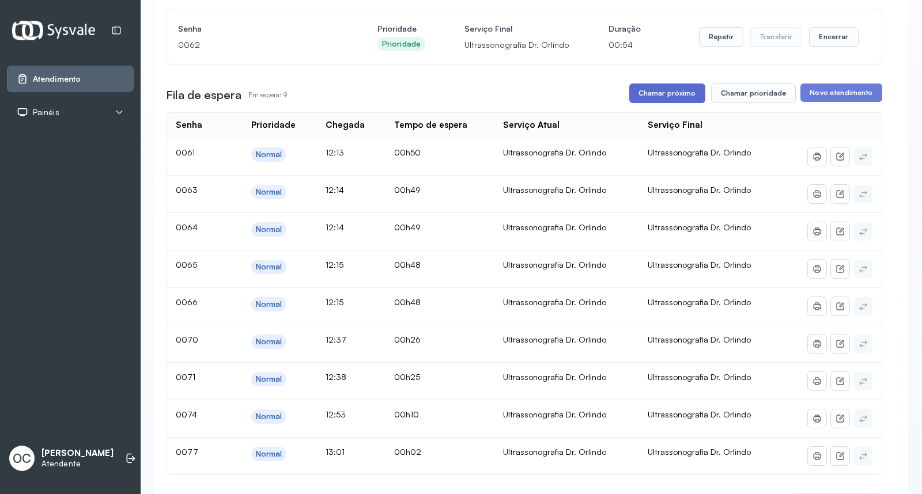
click at [664, 94] on button "Chamar próximo" at bounding box center [667, 94] width 76 height 20
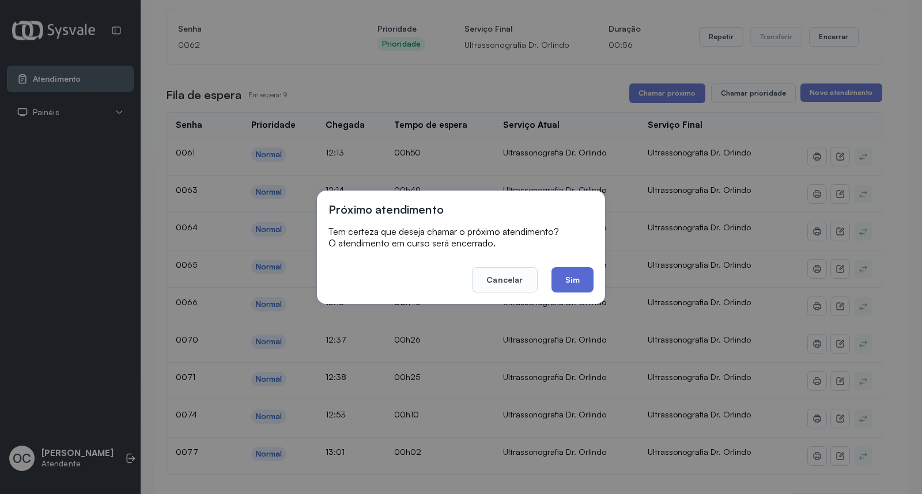
click at [573, 275] on button "Sim" at bounding box center [572, 279] width 42 height 25
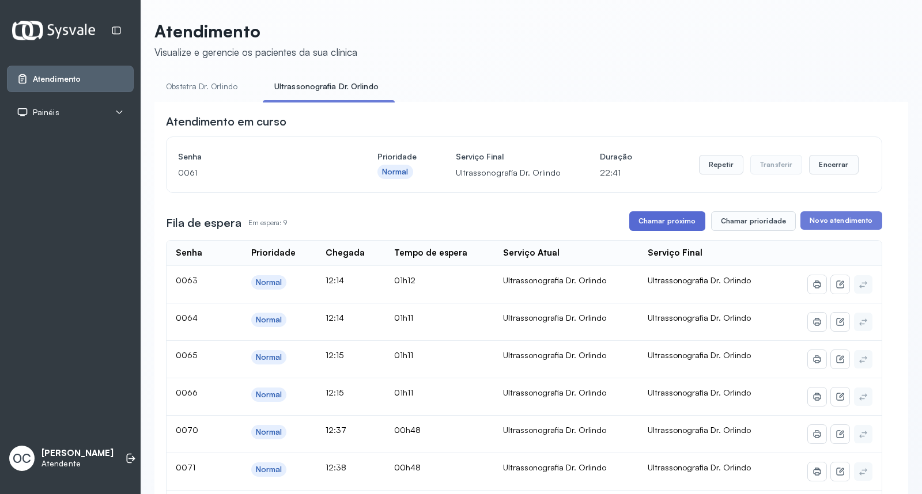
click at [672, 222] on button "Chamar próximo" at bounding box center [667, 221] width 76 height 20
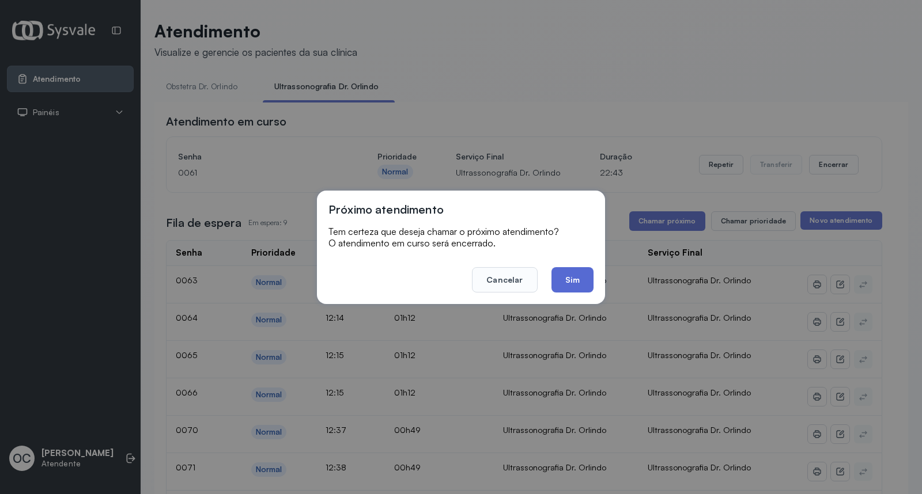
click at [568, 278] on button "Sim" at bounding box center [572, 279] width 42 height 25
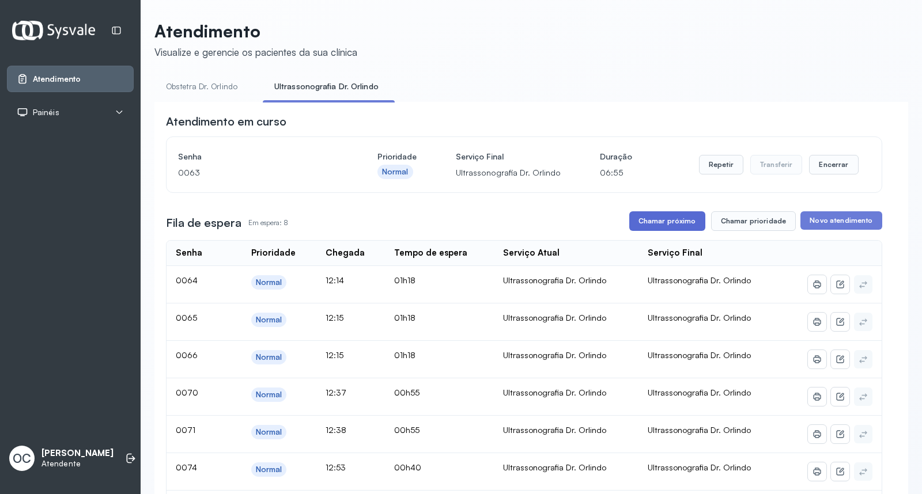
click at [649, 217] on button "Chamar próximo" at bounding box center [667, 221] width 76 height 20
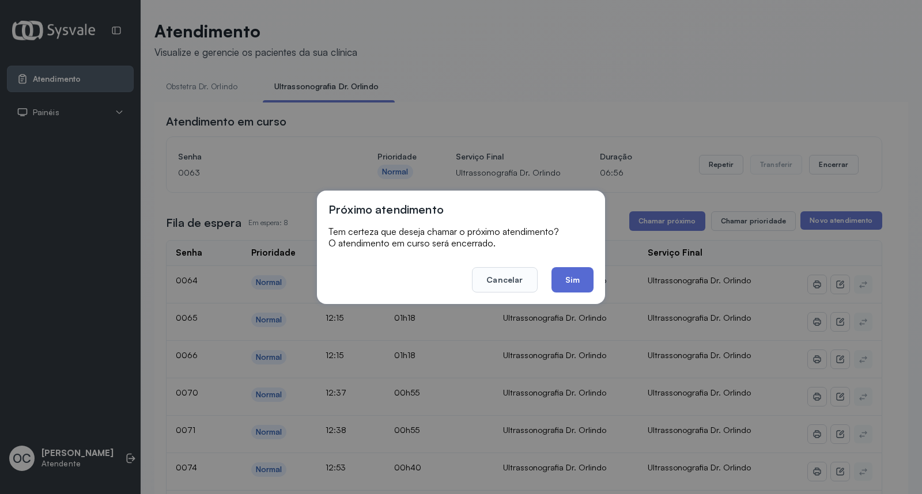
click at [578, 280] on button "Sim" at bounding box center [572, 279] width 42 height 25
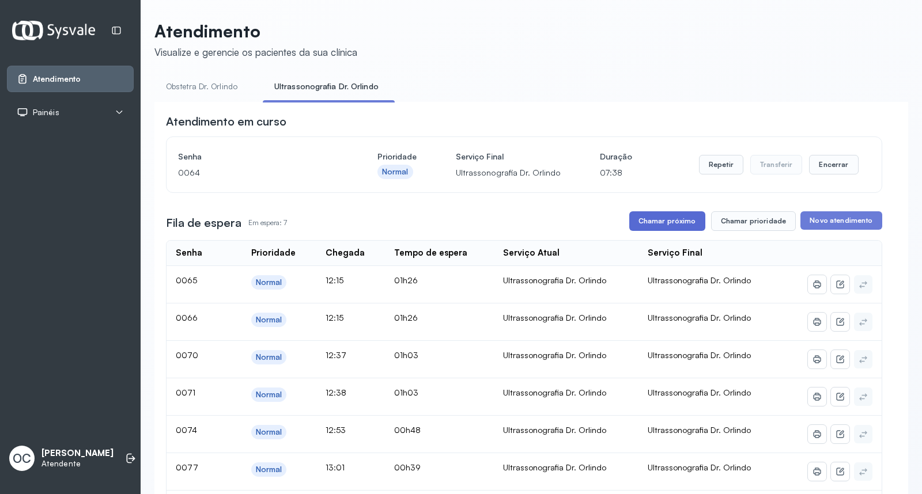
click at [659, 221] on button "Chamar próximo" at bounding box center [667, 221] width 76 height 20
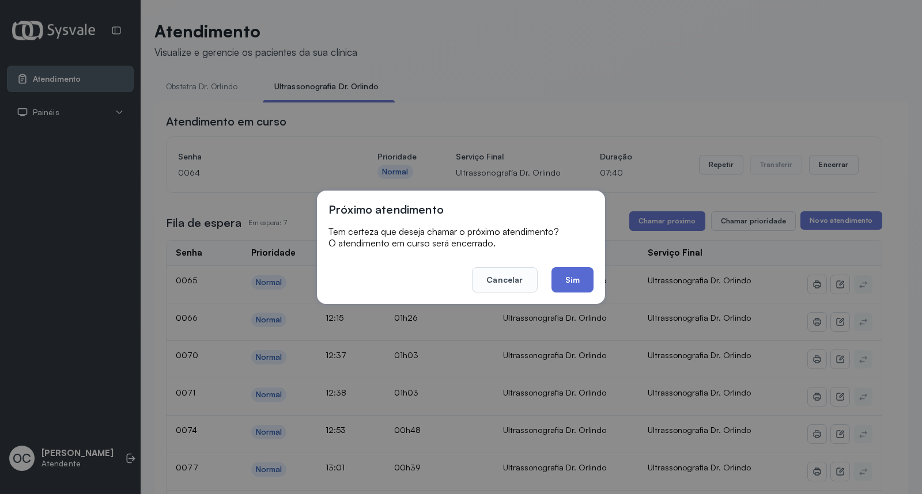
click at [569, 280] on button "Sim" at bounding box center [572, 279] width 42 height 25
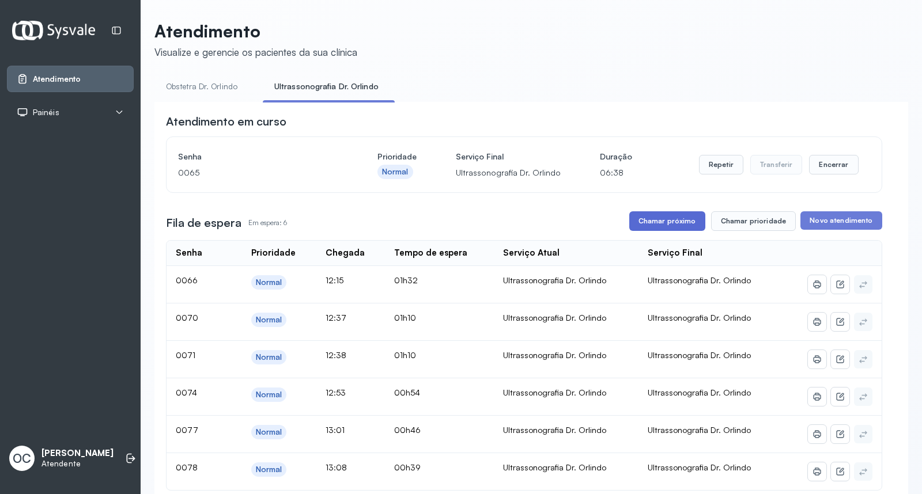
click at [669, 217] on button "Chamar próximo" at bounding box center [667, 221] width 76 height 20
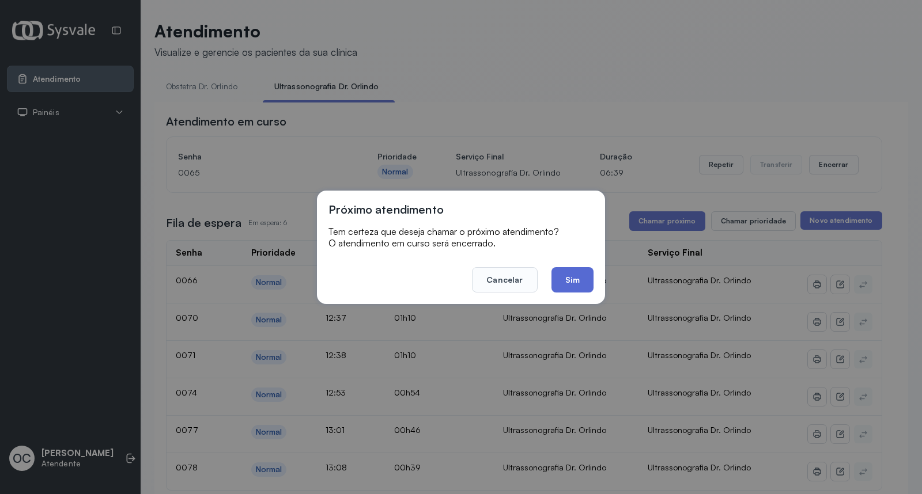
click at [575, 280] on button "Sim" at bounding box center [572, 279] width 42 height 25
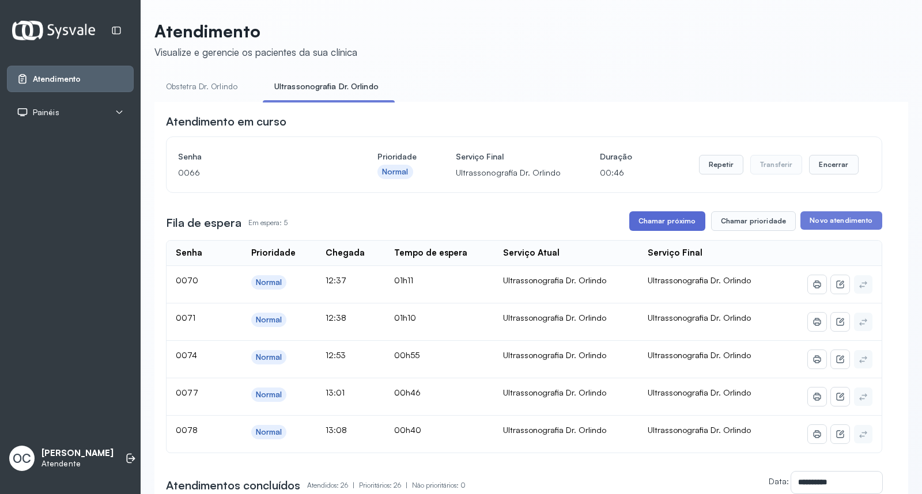
click at [668, 221] on button "Chamar próximo" at bounding box center [667, 221] width 76 height 20
click at [651, 220] on button "Chamar próximo" at bounding box center [667, 221] width 76 height 20
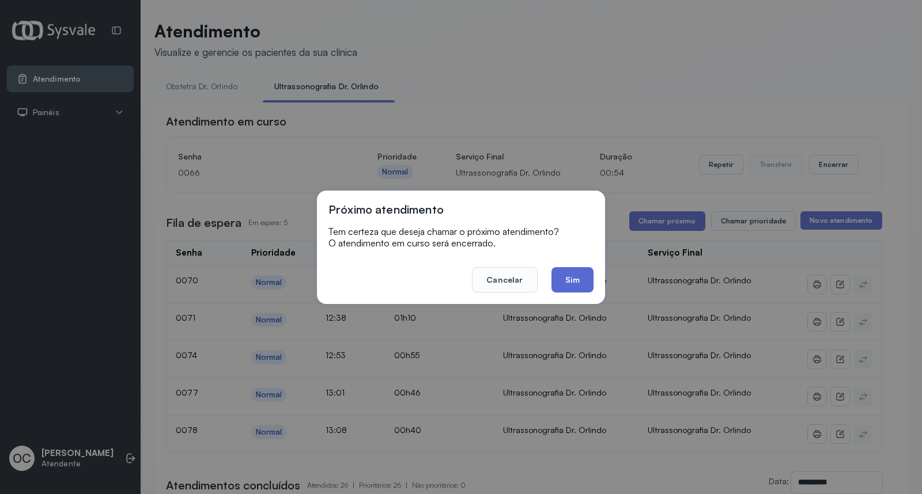
click at [574, 279] on button "Sim" at bounding box center [572, 279] width 42 height 25
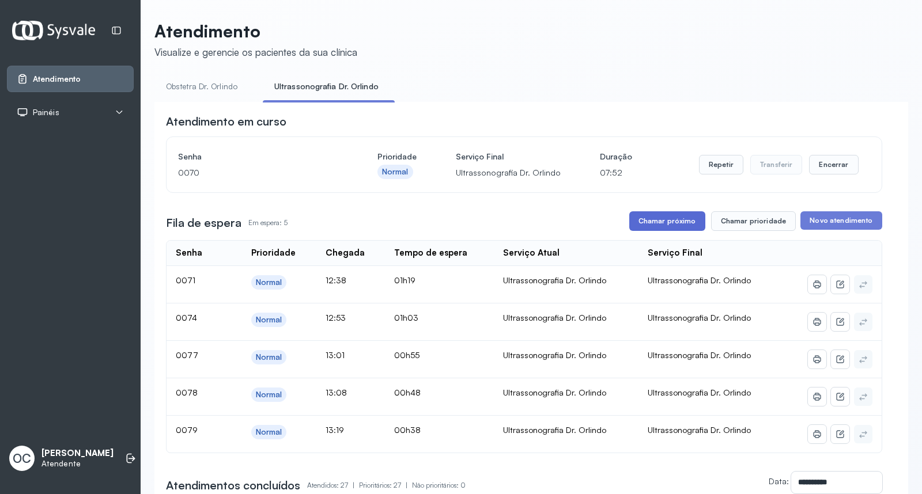
click at [680, 221] on button "Chamar próximo" at bounding box center [667, 221] width 76 height 20
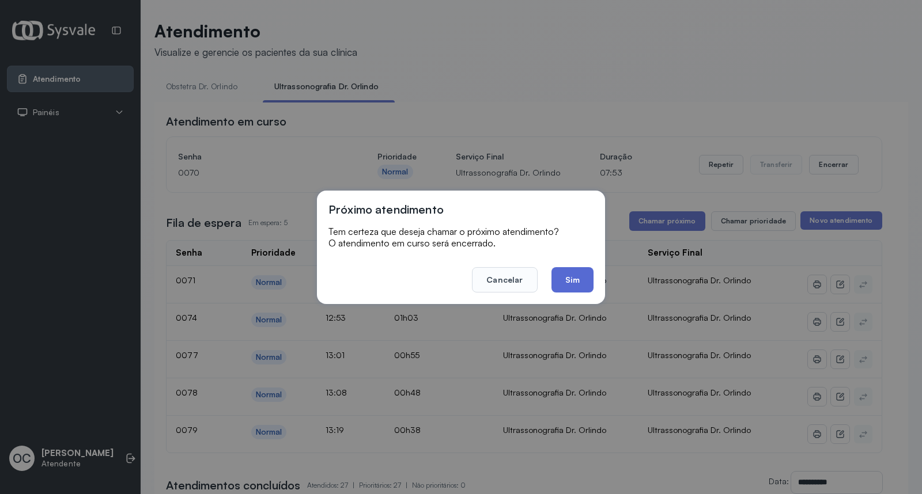
click at [564, 283] on button "Sim" at bounding box center [572, 279] width 42 height 25
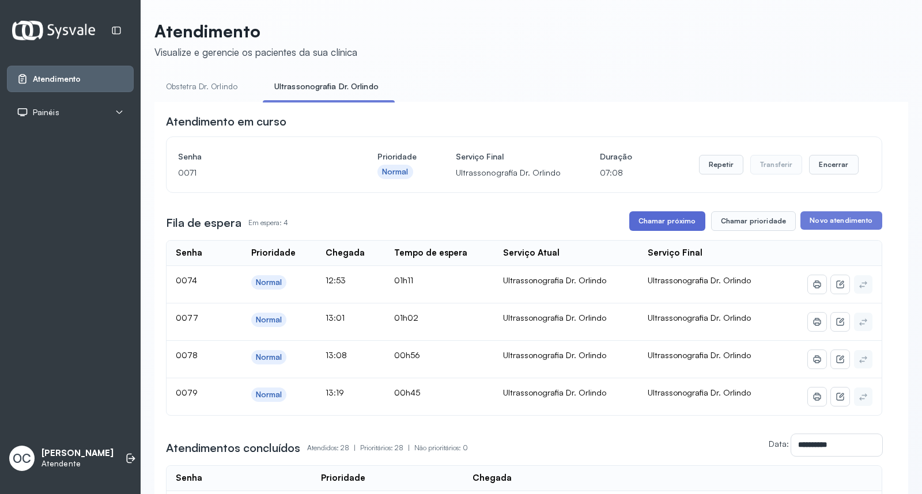
click at [653, 218] on button "Chamar próximo" at bounding box center [667, 221] width 76 height 20
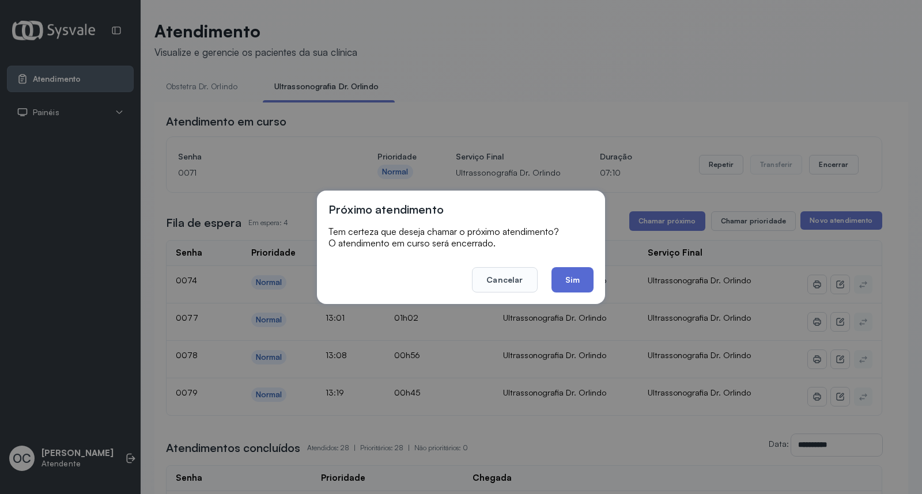
click at [577, 276] on button "Sim" at bounding box center [572, 279] width 42 height 25
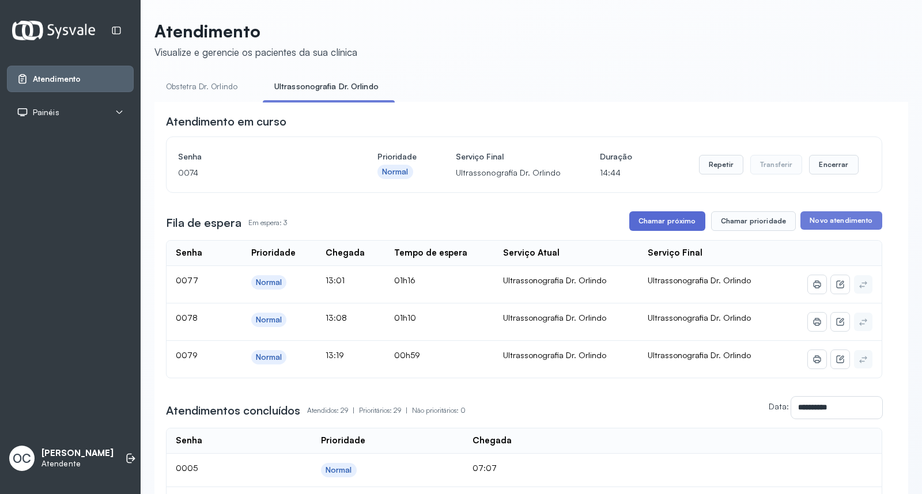
click at [678, 220] on button "Chamar próximo" at bounding box center [667, 221] width 76 height 20
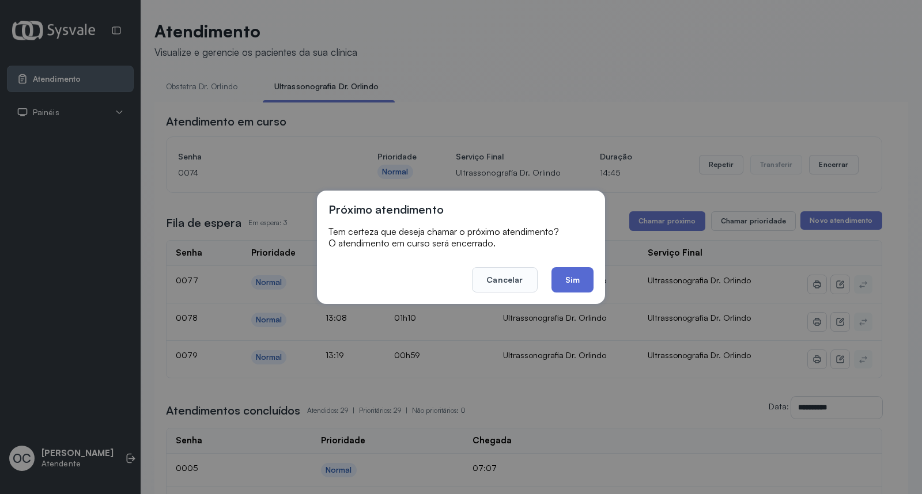
click at [581, 279] on button "Sim" at bounding box center [572, 279] width 42 height 25
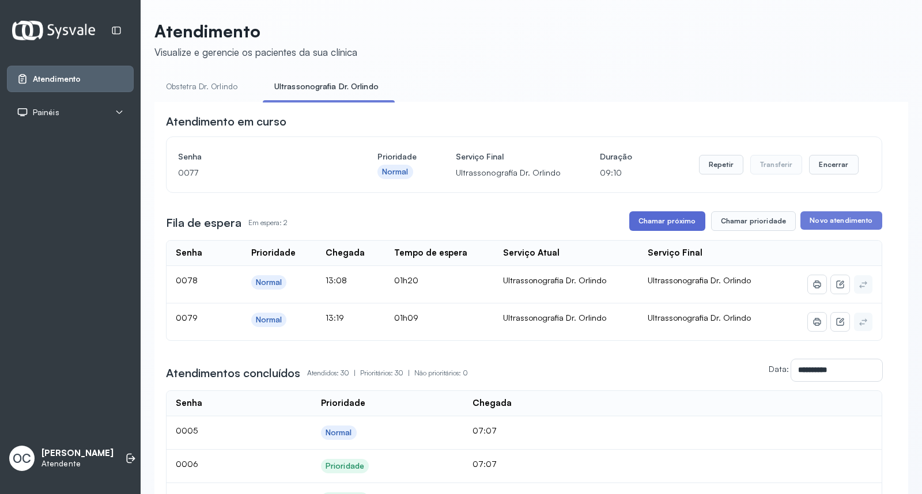
click at [663, 225] on button "Chamar próximo" at bounding box center [667, 221] width 76 height 20
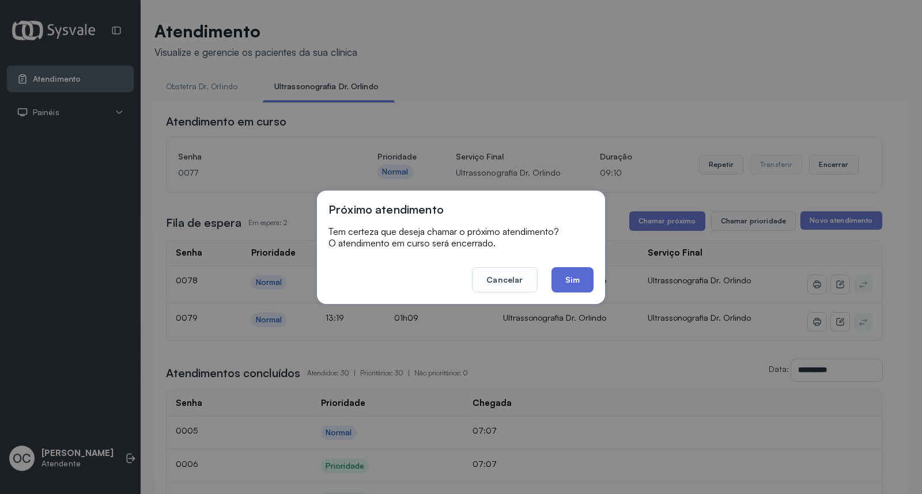
click at [574, 286] on button "Sim" at bounding box center [572, 279] width 42 height 25
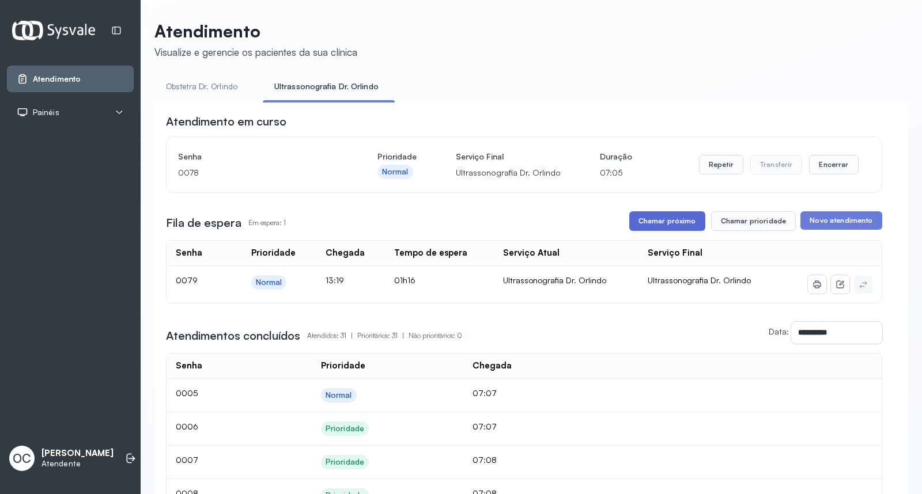
click at [642, 219] on button "Chamar próximo" at bounding box center [667, 221] width 76 height 20
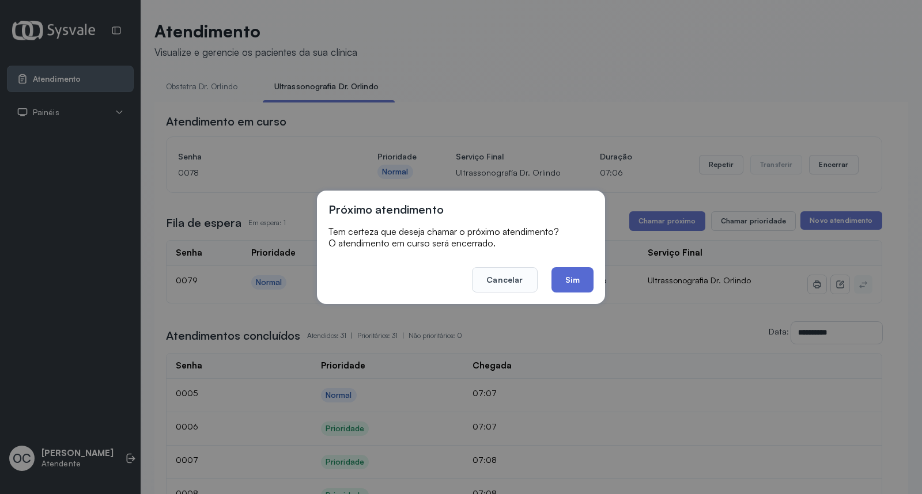
click at [575, 276] on button "Sim" at bounding box center [572, 279] width 42 height 25
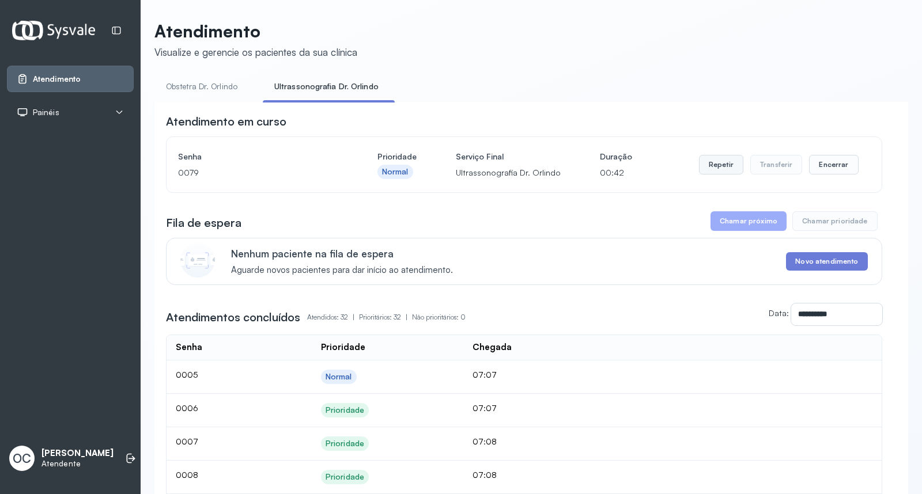
click at [720, 165] on button "Repetir" at bounding box center [721, 165] width 44 height 20
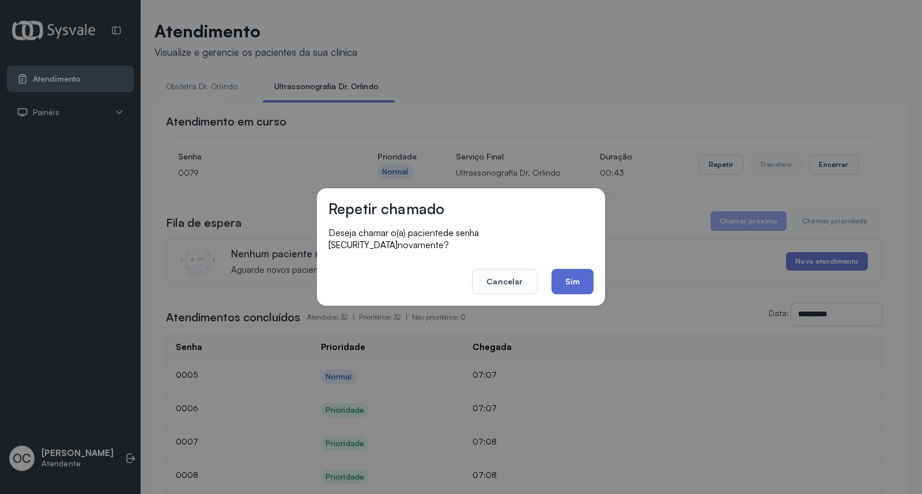
click at [585, 278] on button "Sim" at bounding box center [572, 281] width 42 height 25
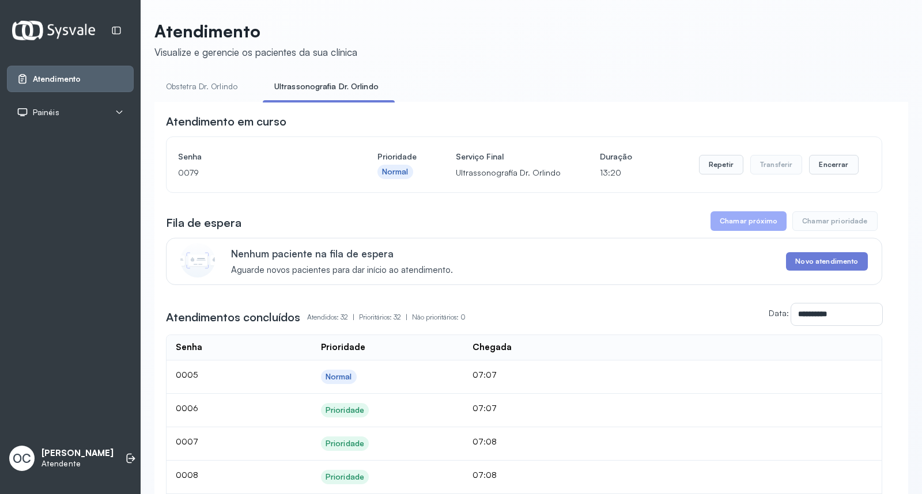
scroll to position [424, 0]
